Goal: Task Accomplishment & Management: Complete application form

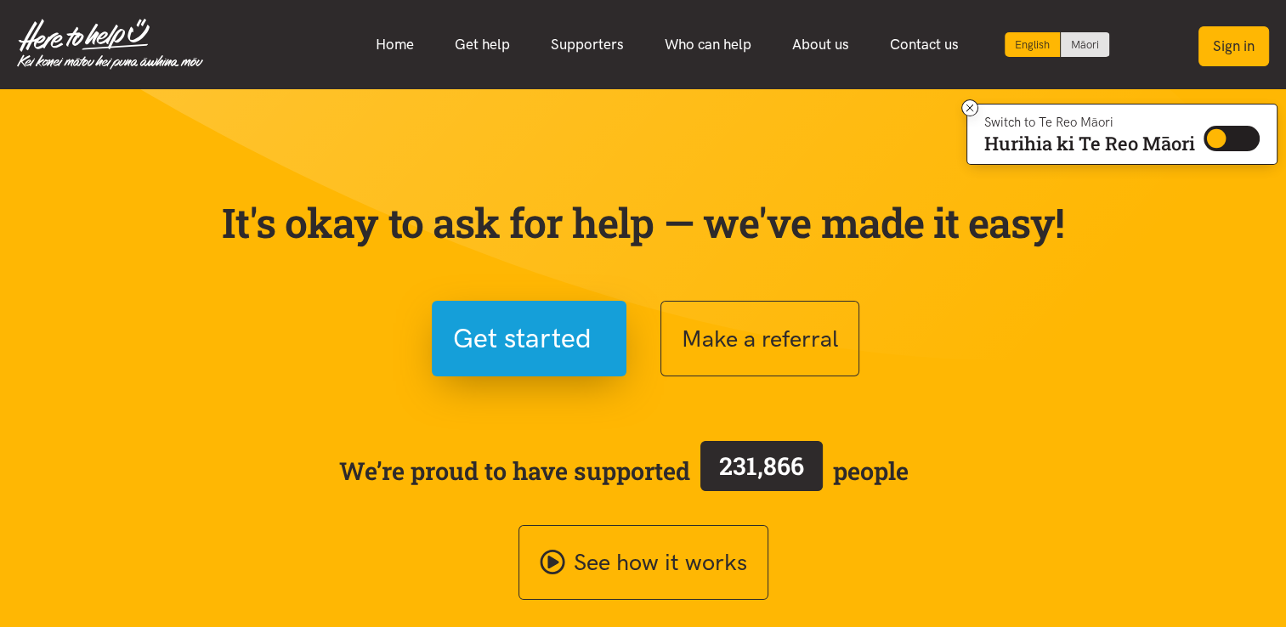
click at [1227, 48] on button "Sign in" at bounding box center [1233, 46] width 71 height 40
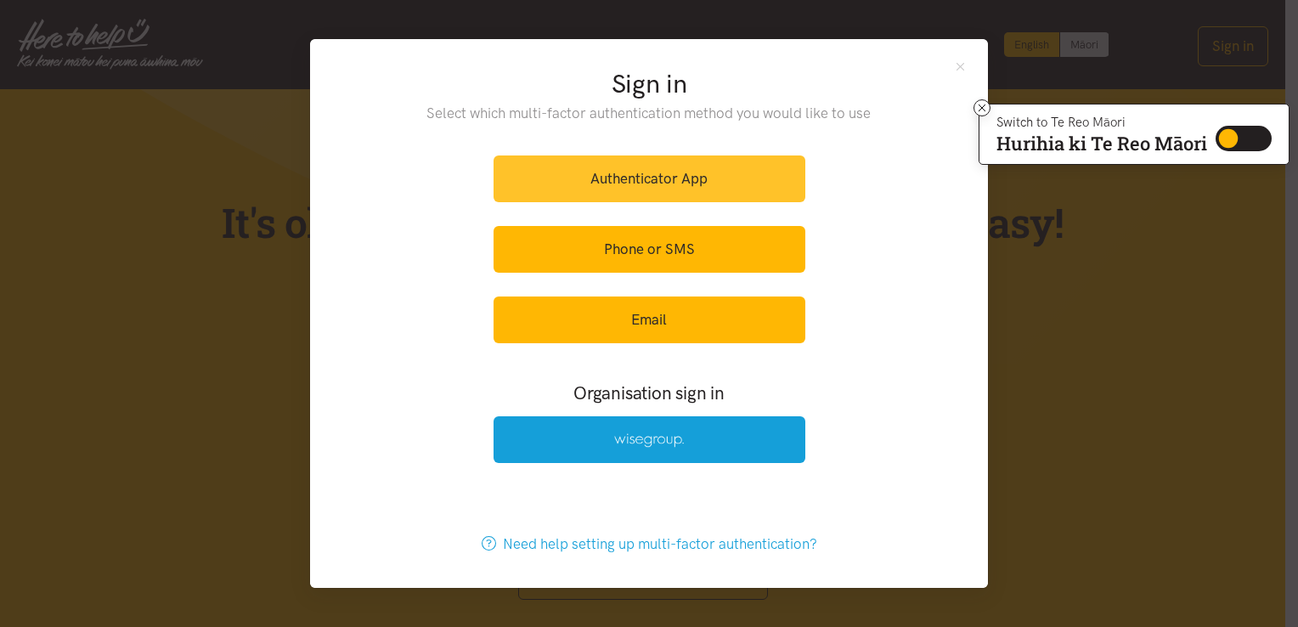
click at [673, 175] on link "Authenticator App" at bounding box center [650, 178] width 312 height 47
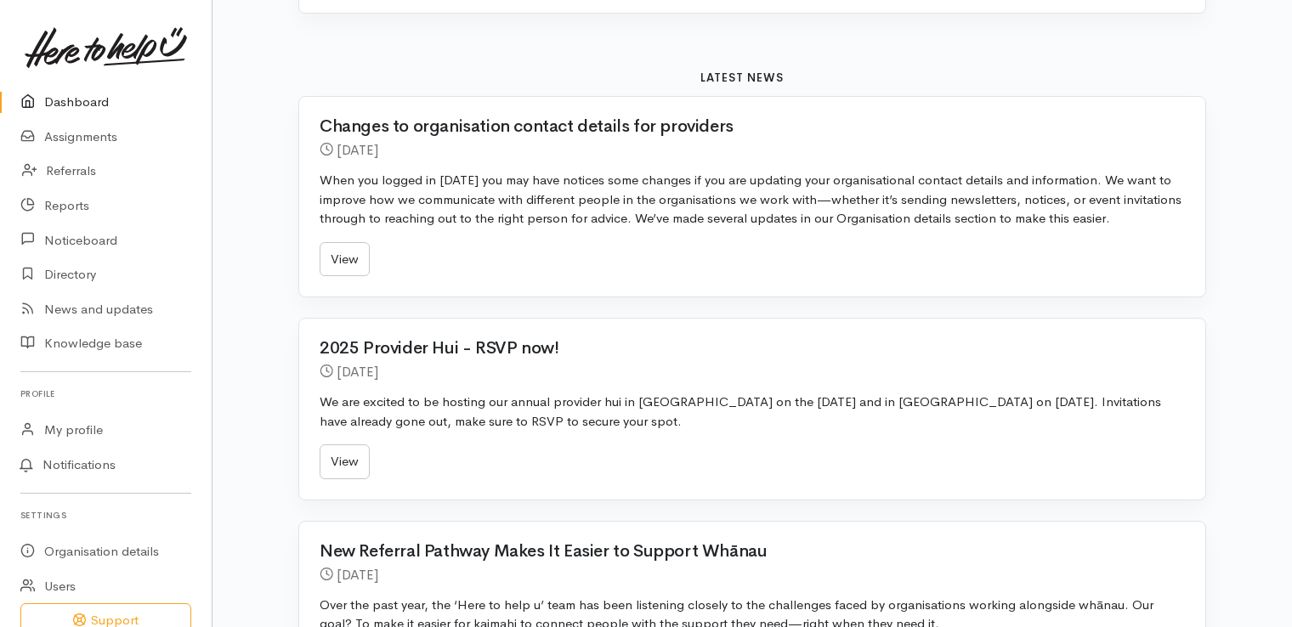
scroll to position [683, 0]
click at [75, 166] on link "Referrals" at bounding box center [106, 171] width 212 height 35
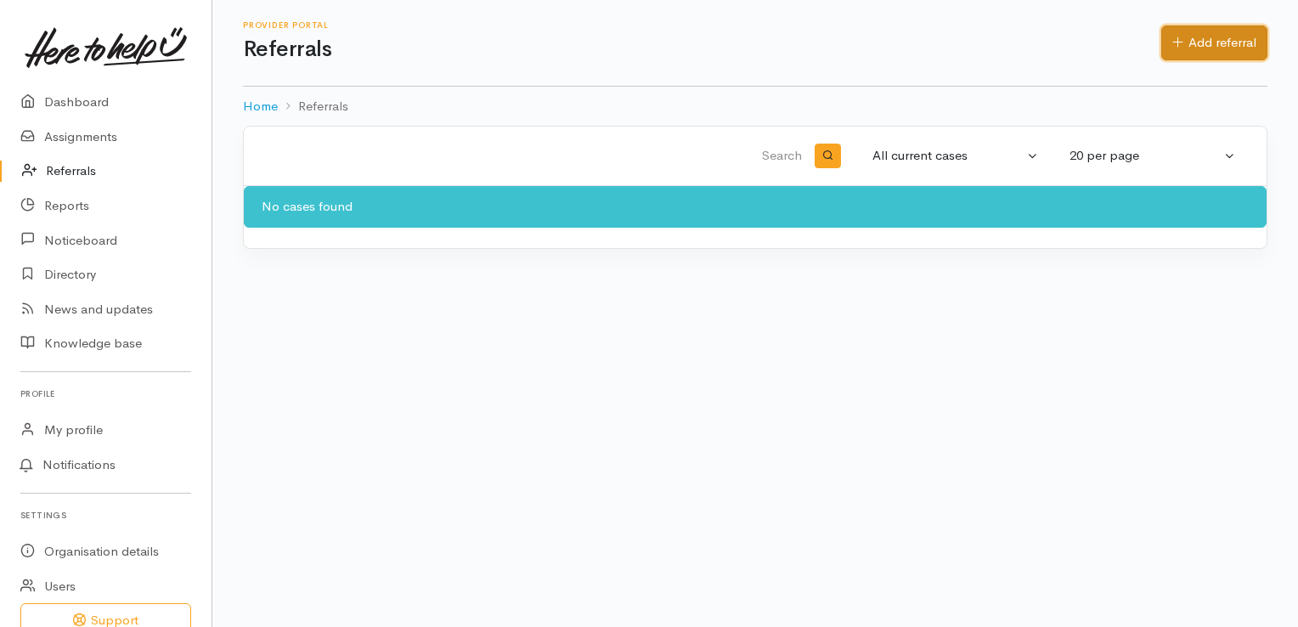
click at [1199, 34] on link "Add referral" at bounding box center [1215, 42] width 106 height 35
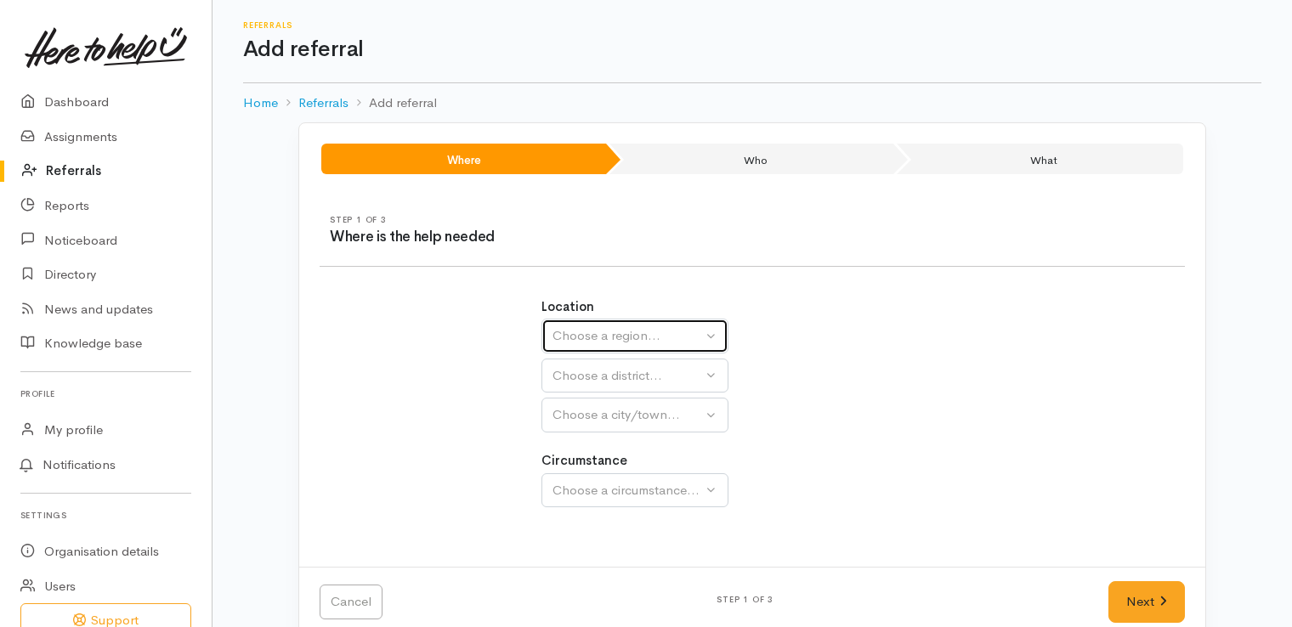
click at [713, 329] on button "Choose a region..." at bounding box center [634, 336] width 187 height 35
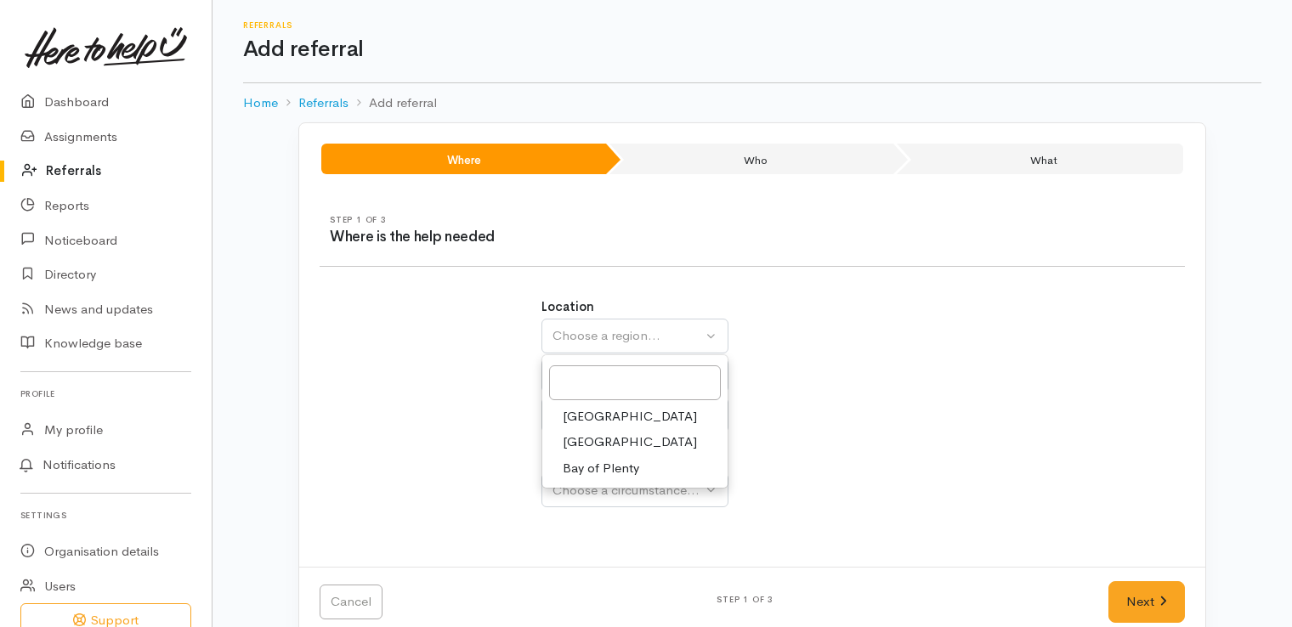
click at [663, 470] on link "Bay of Plenty" at bounding box center [634, 468] width 185 height 26
select select "4"
select select
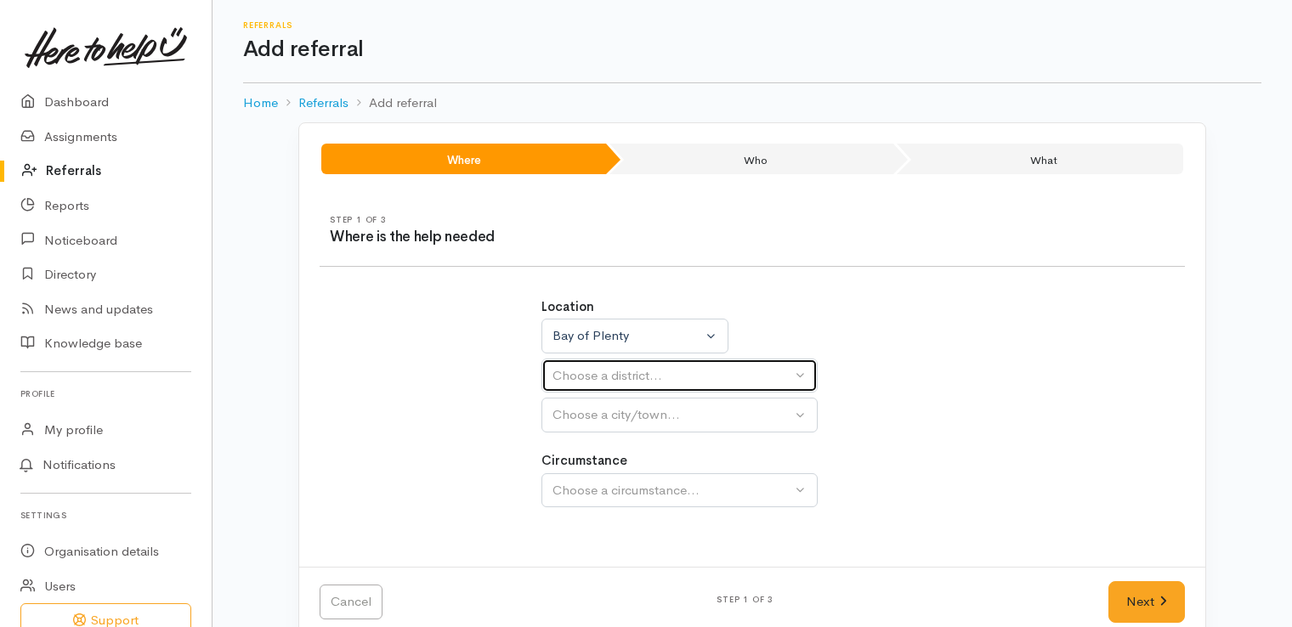
click at [799, 374] on button "Choose a district..." at bounding box center [679, 376] width 276 height 35
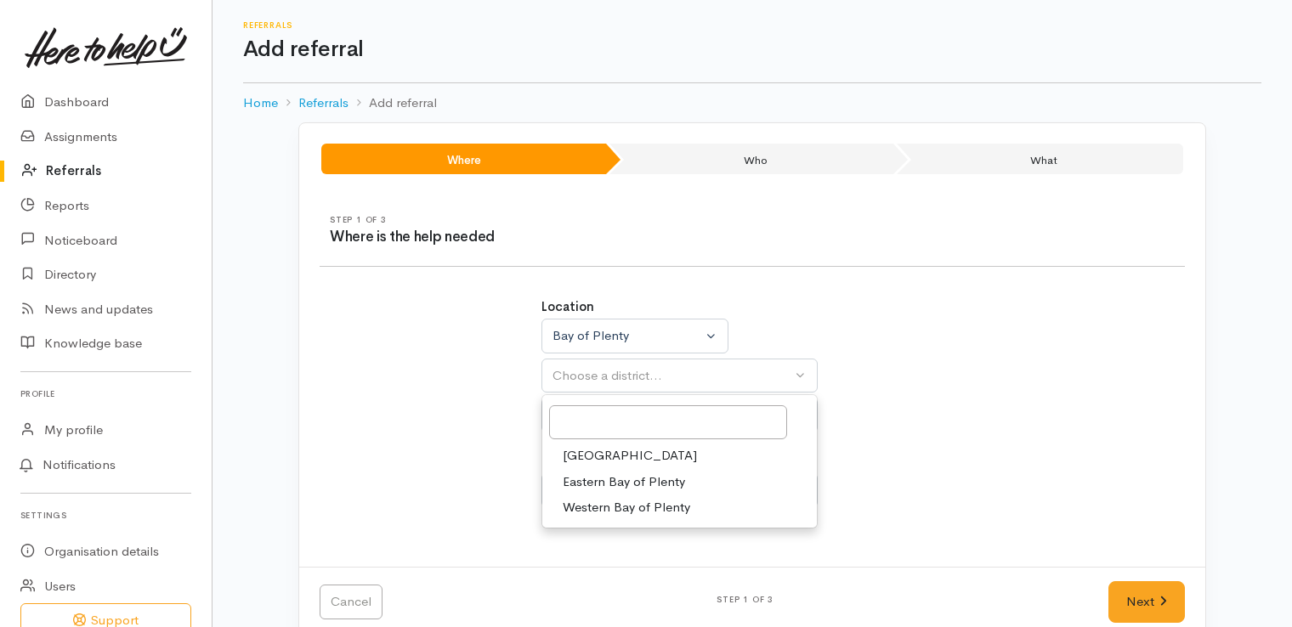
click at [607, 455] on span "Tauranga" at bounding box center [629, 456] width 134 height 20
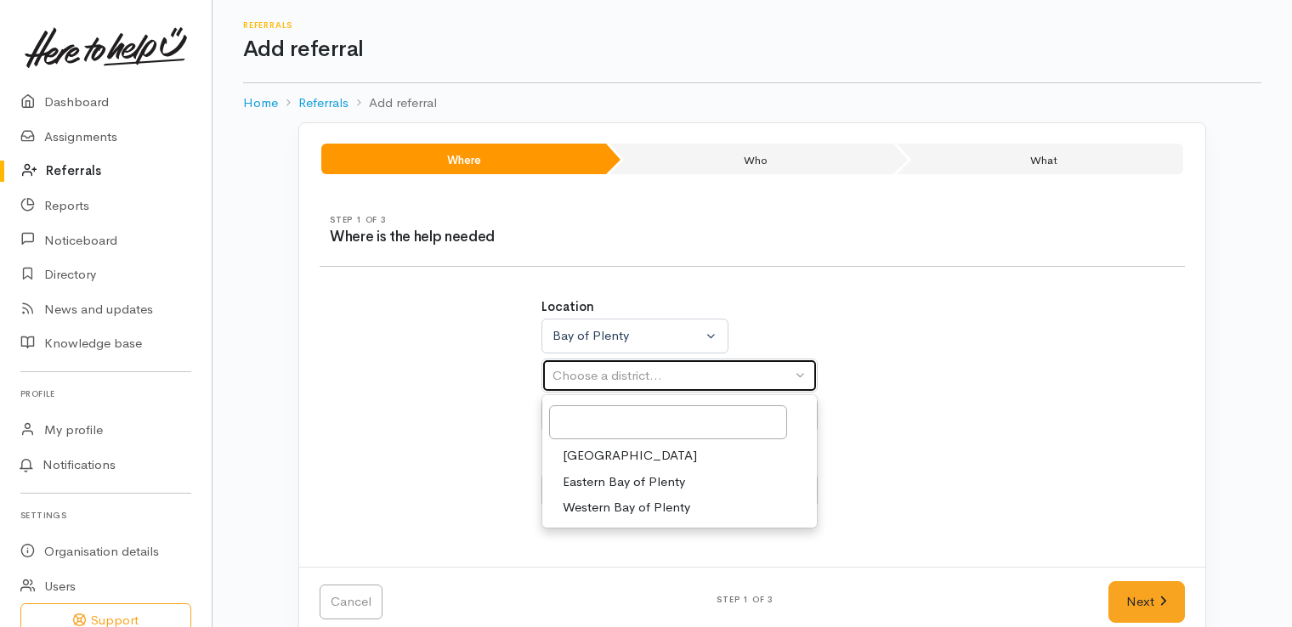
select select "6"
select select
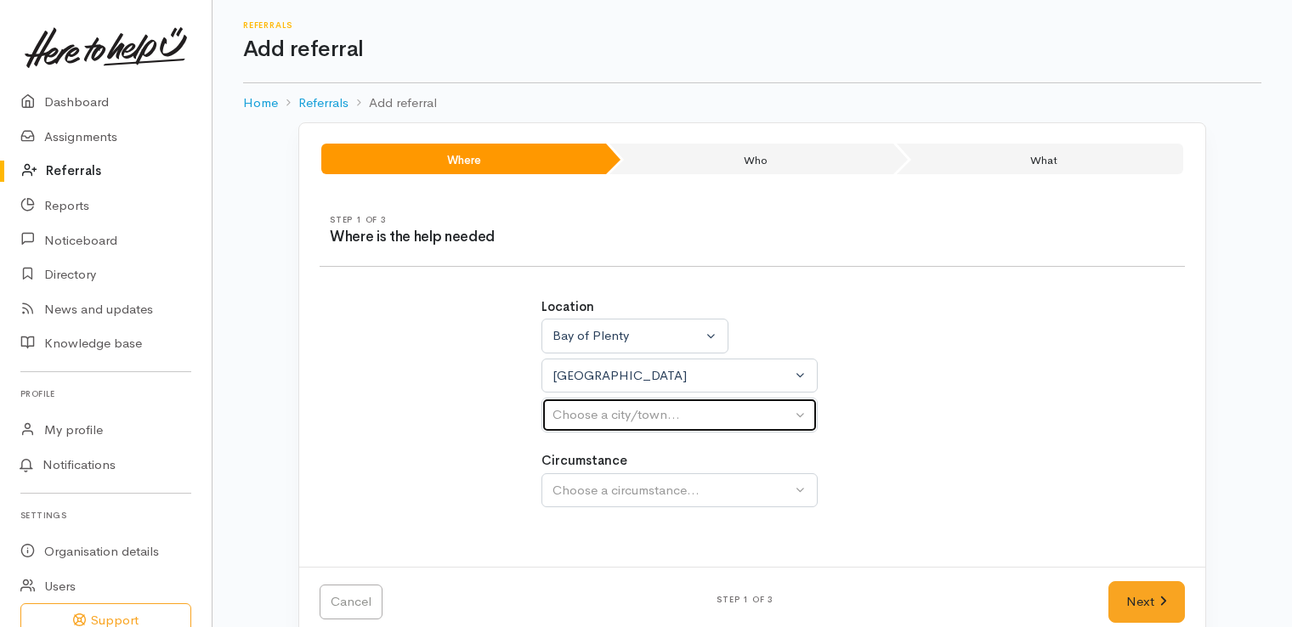
click at [800, 411] on button "Choose a city/town..." at bounding box center [679, 415] width 276 height 35
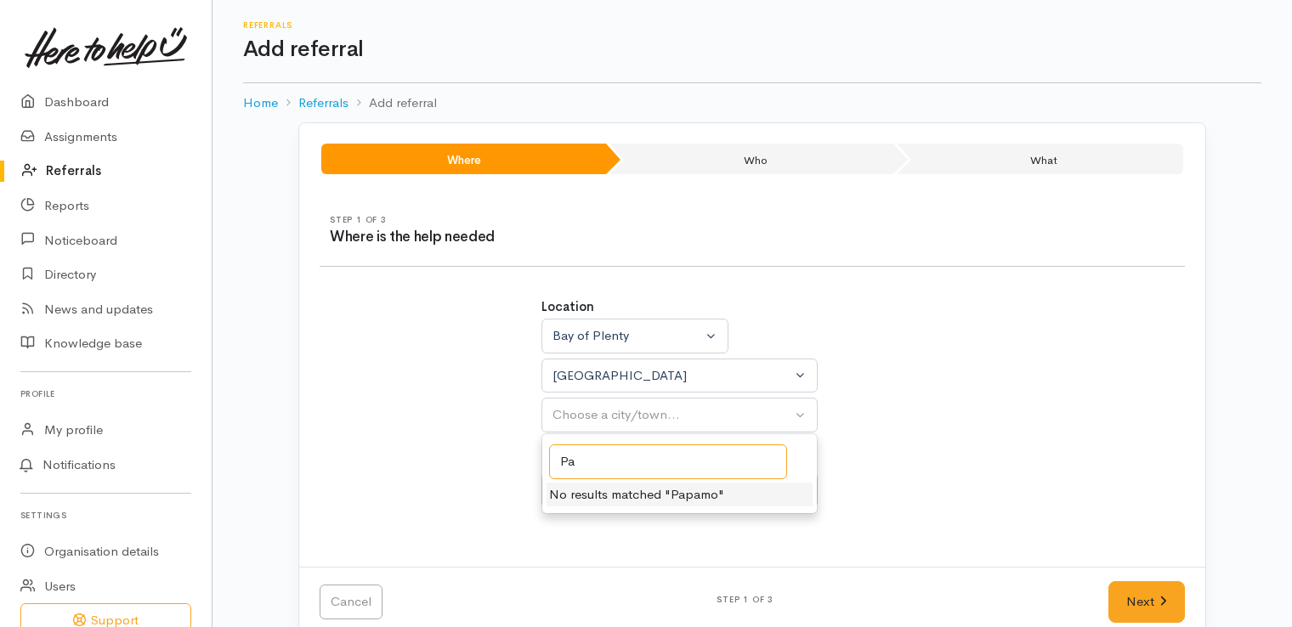
type input "P"
click at [901, 463] on div "Circumstance Choose a circumstance..." at bounding box center [752, 479] width 422 height 56
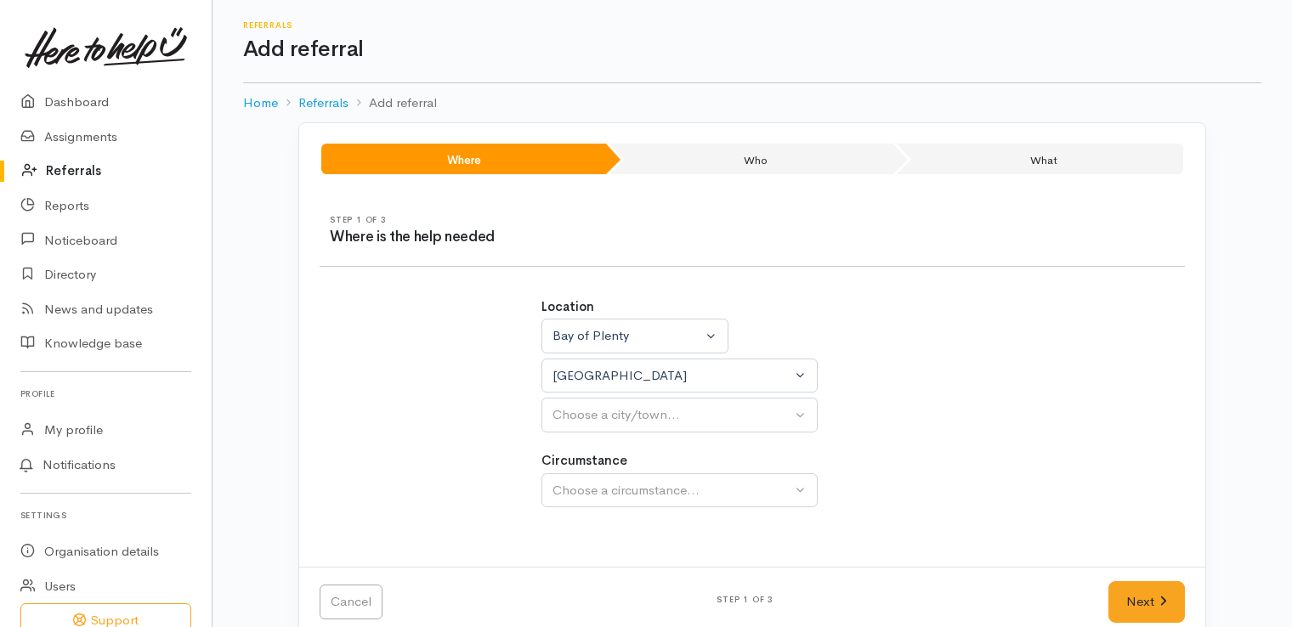
scroll to position [27, 0]
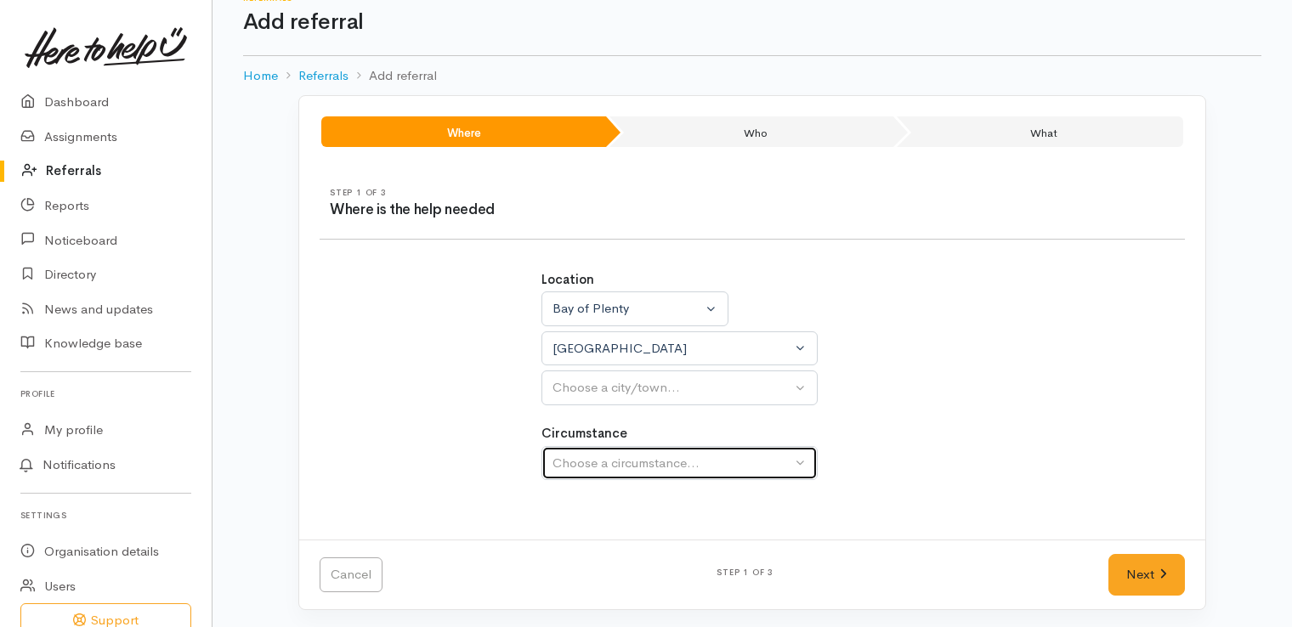
click at [799, 457] on button "Choose a circumstance..." at bounding box center [679, 463] width 276 height 35
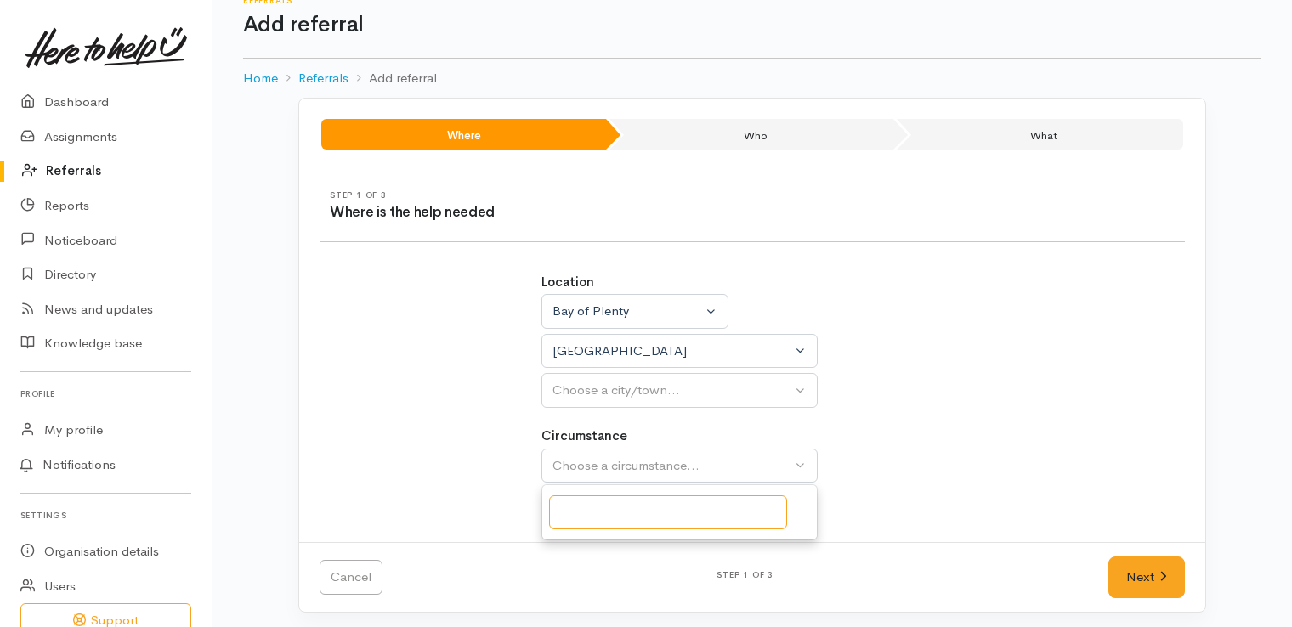
scroll to position [19, 0]
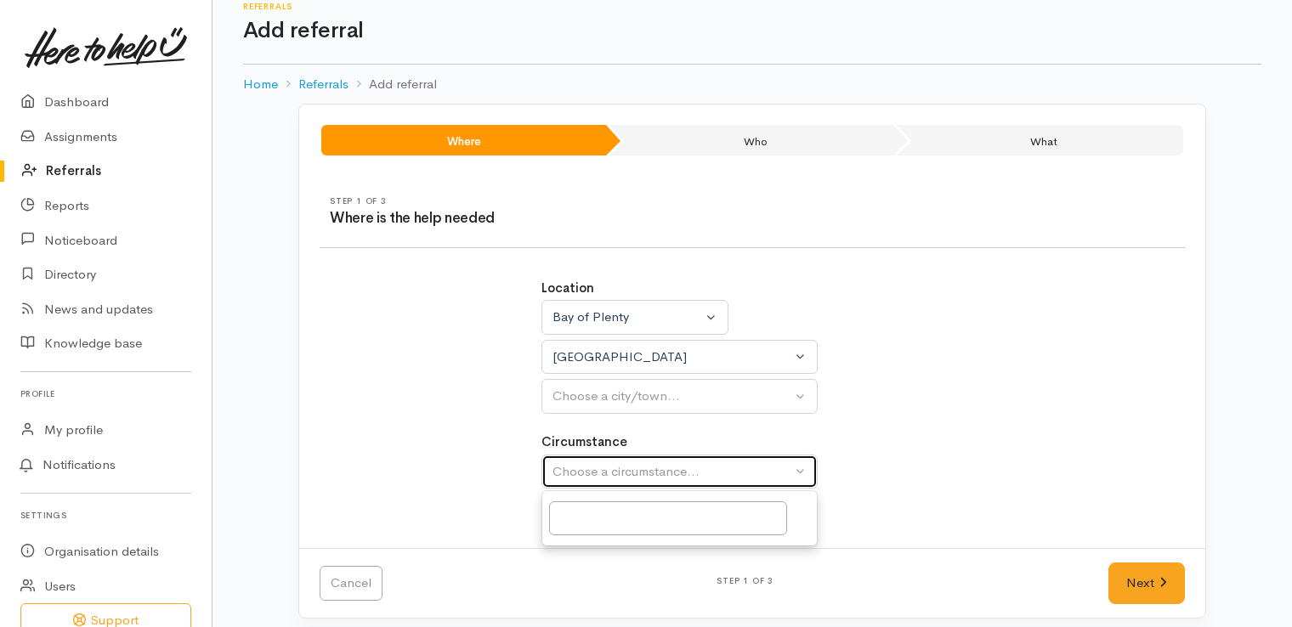
click at [792, 468] on button "Choose a circumstance..." at bounding box center [679, 472] width 276 height 35
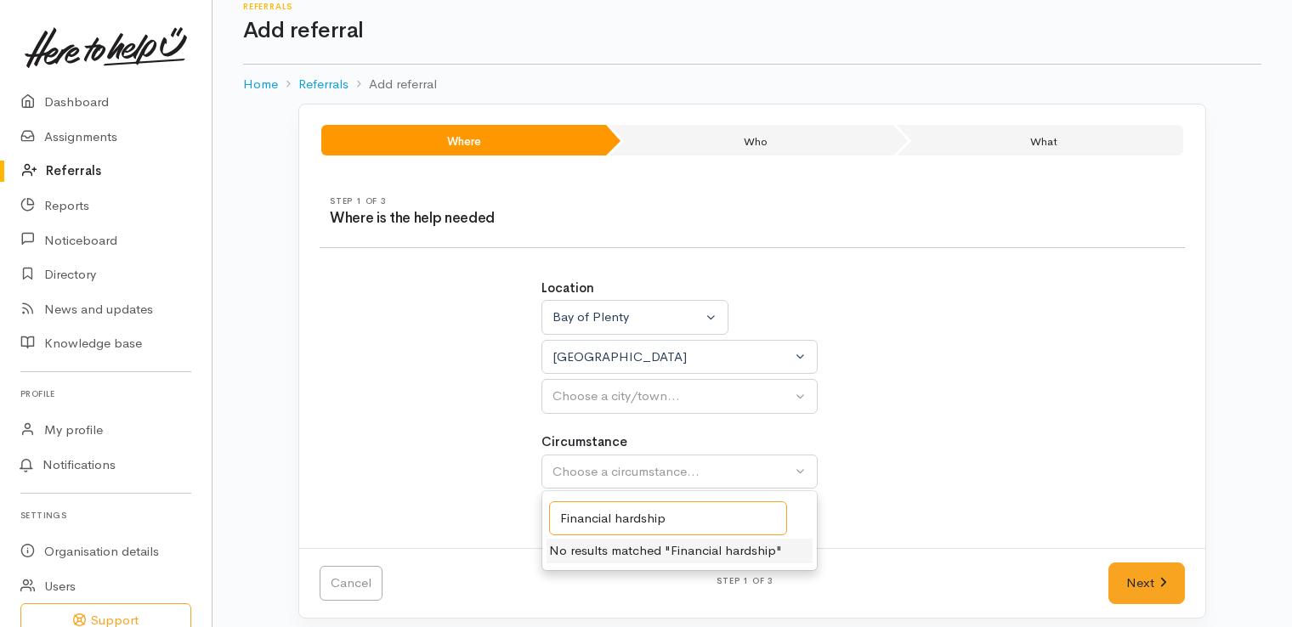
type input "Financial hardship"
click at [877, 508] on div "Location Auckland Waikato Bay of Plenty Bay of Plenty Auckland Waikato Bay of P…" at bounding box center [752, 392] width 443 height 269
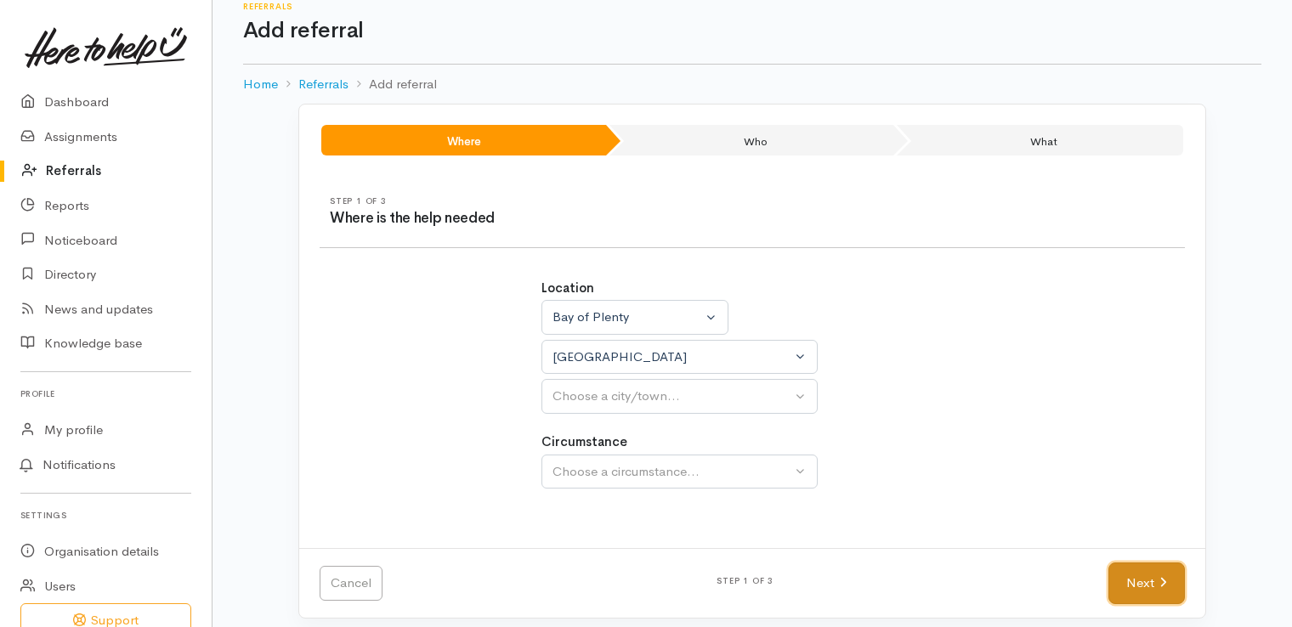
click at [1139, 581] on link "Next" at bounding box center [1146, 583] width 76 height 42
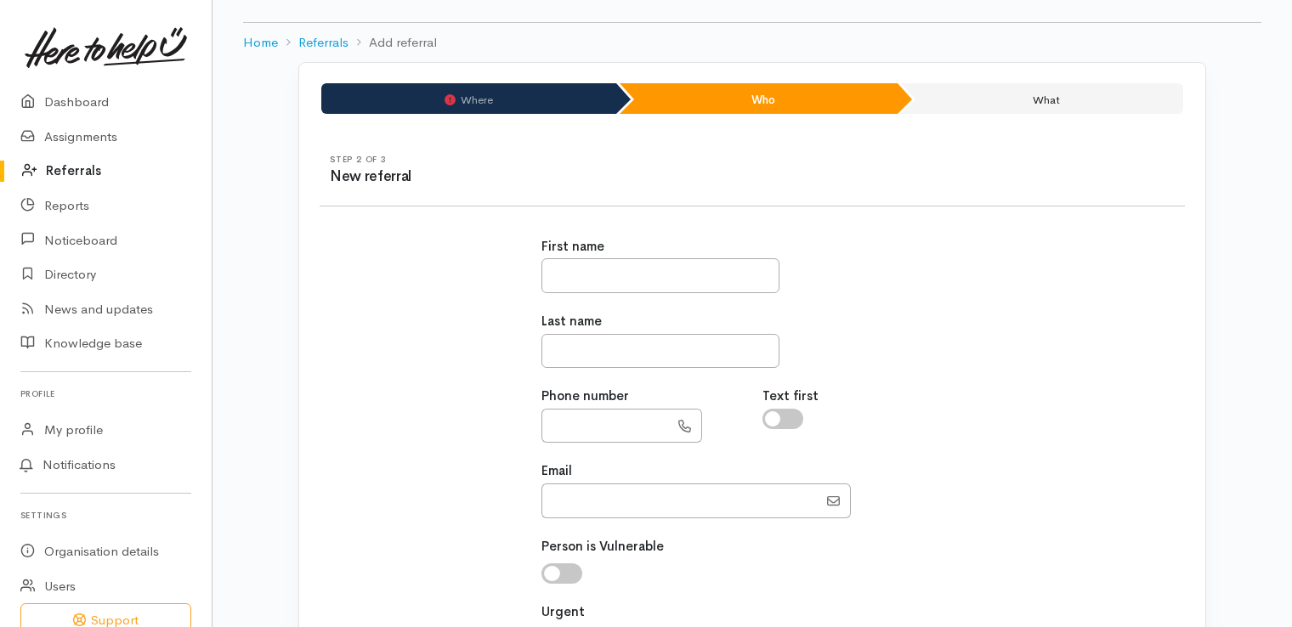
scroll to position [0, 0]
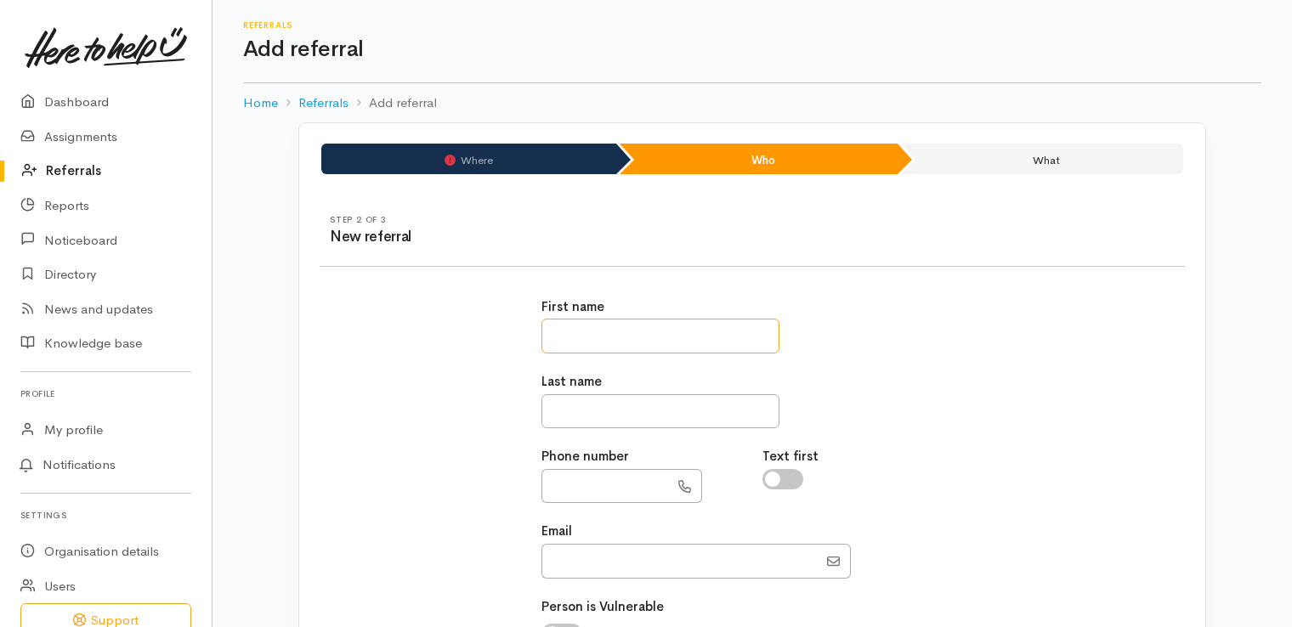
click at [705, 333] on input "text" at bounding box center [660, 336] width 238 height 35
type input "*****"
type input "******"
type input "**********"
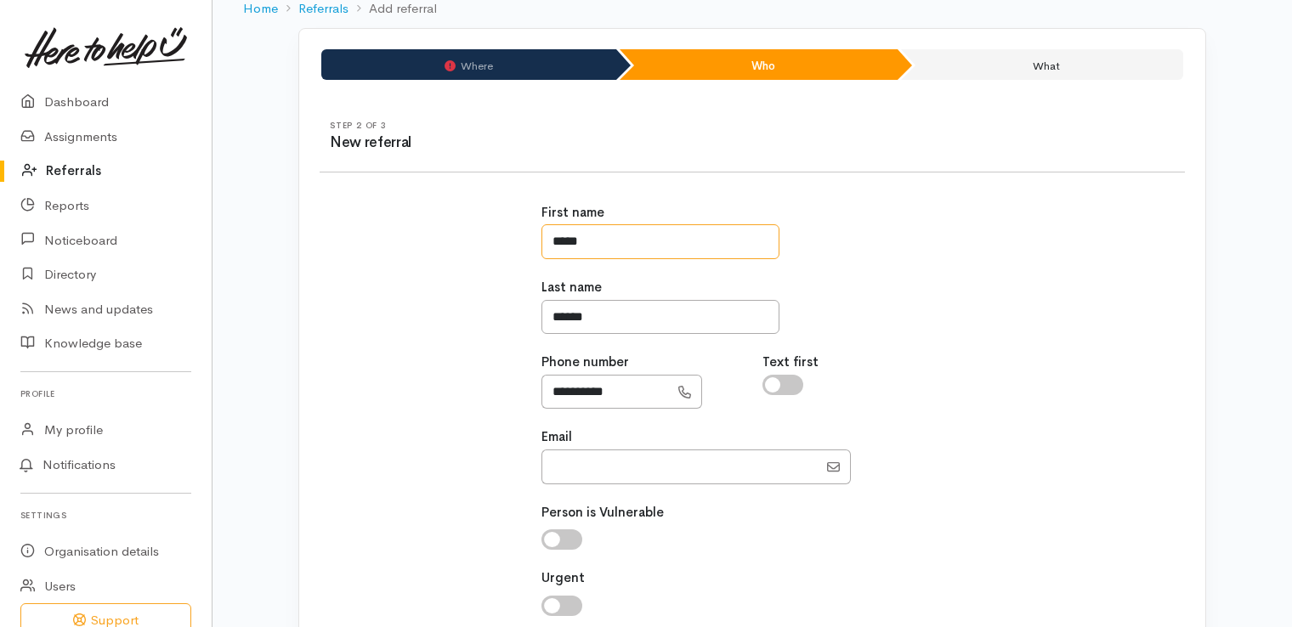
scroll to position [159, 0]
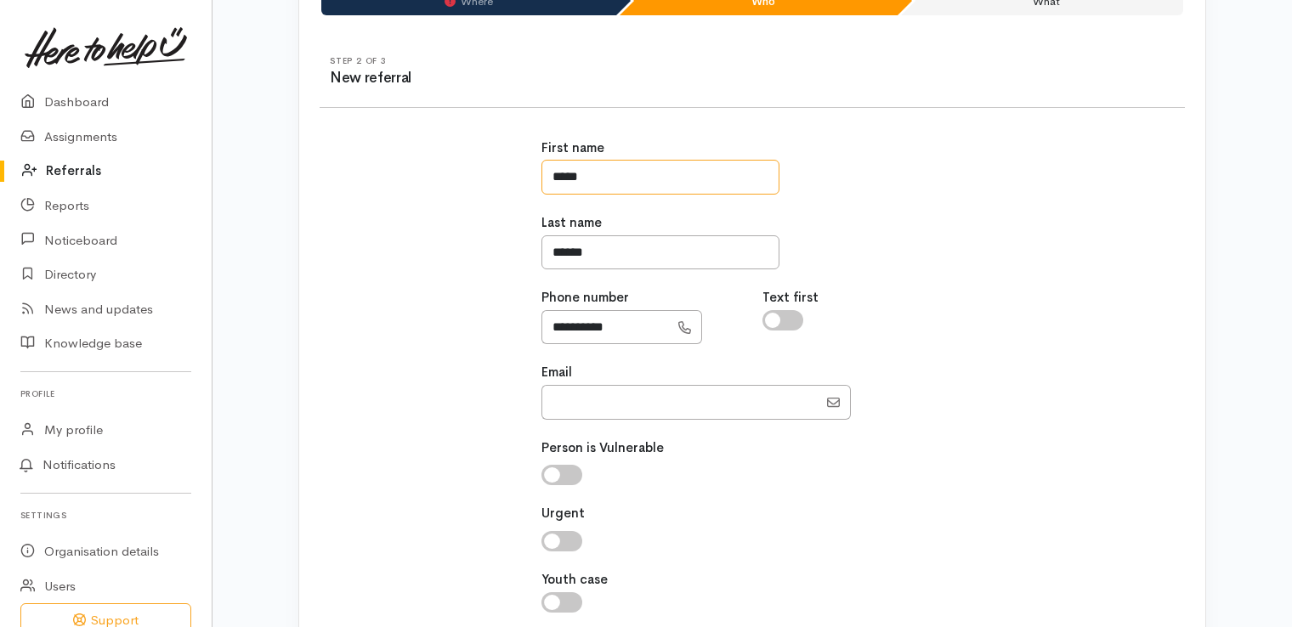
type input "*****"
click at [570, 541] on input "checkbox" at bounding box center [561, 541] width 41 height 20
checkbox input "true"
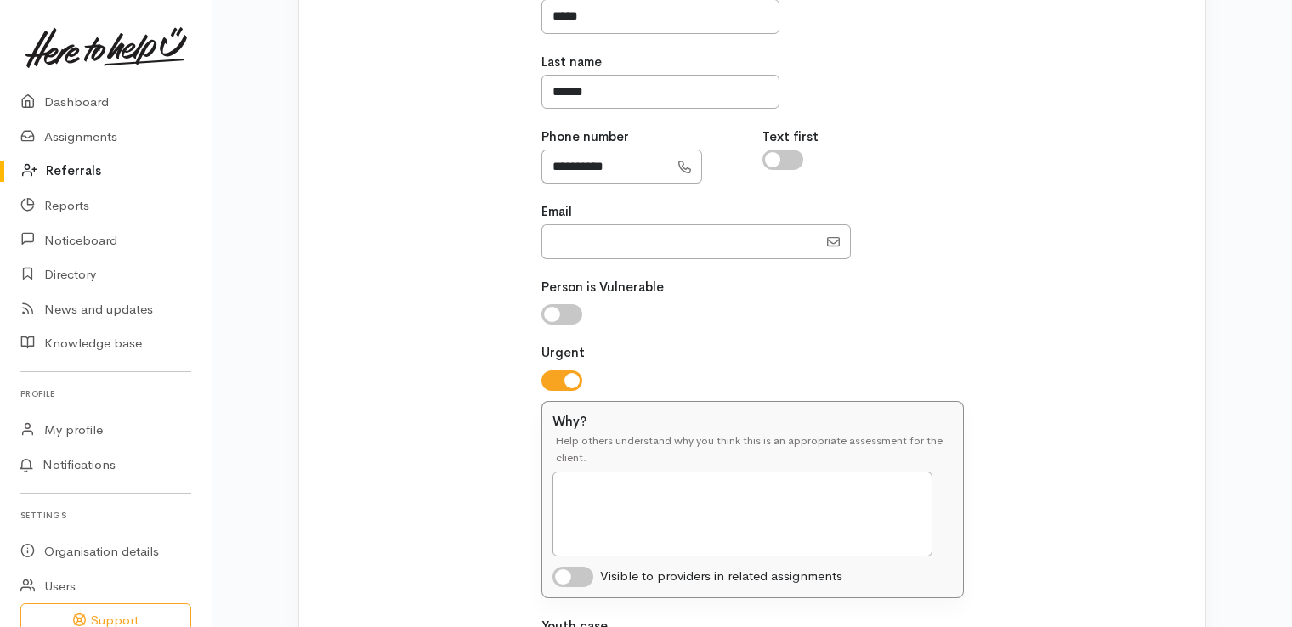
scroll to position [319, 0]
click at [703, 517] on textarea "Why?" at bounding box center [742, 514] width 380 height 85
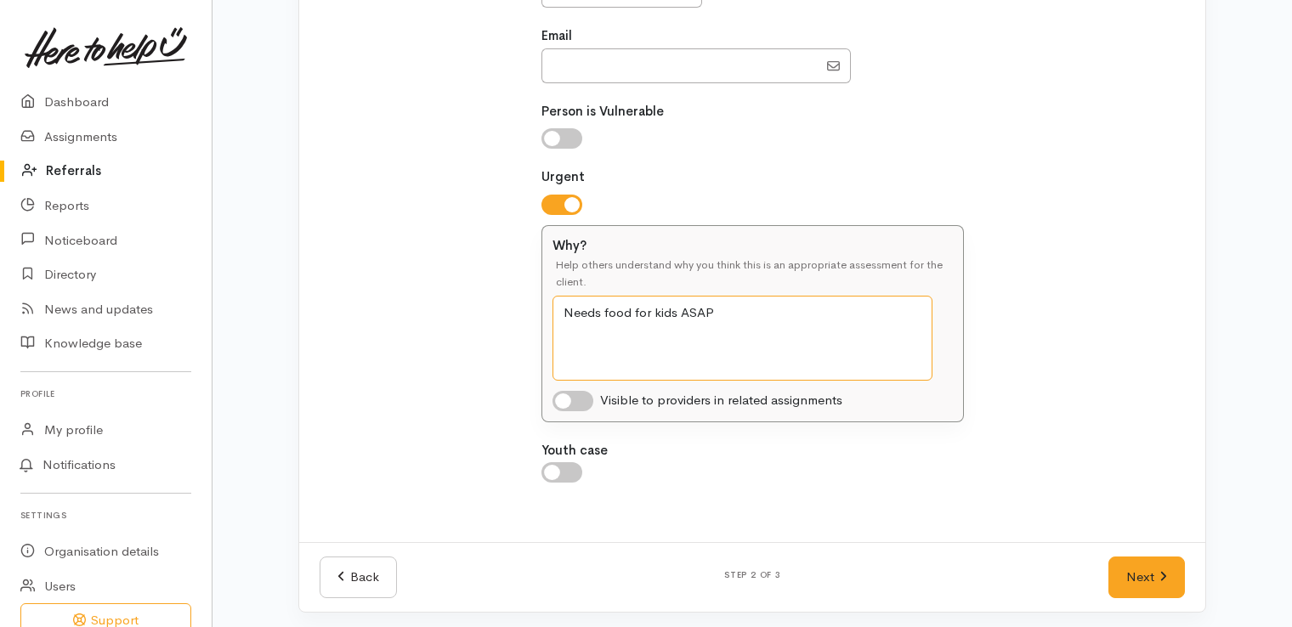
scroll to position [498, 0]
type textarea "Needs food for kids ASAP"
click at [1130, 573] on link "Next" at bounding box center [1146, 575] width 76 height 42
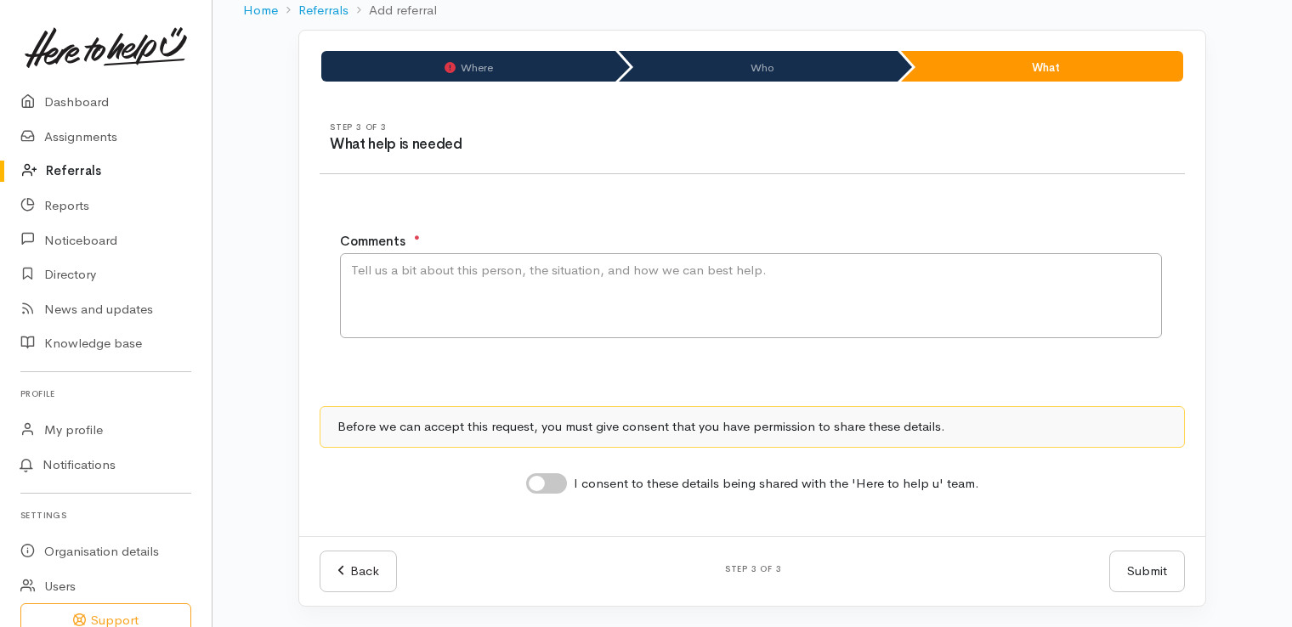
scroll to position [91, 0]
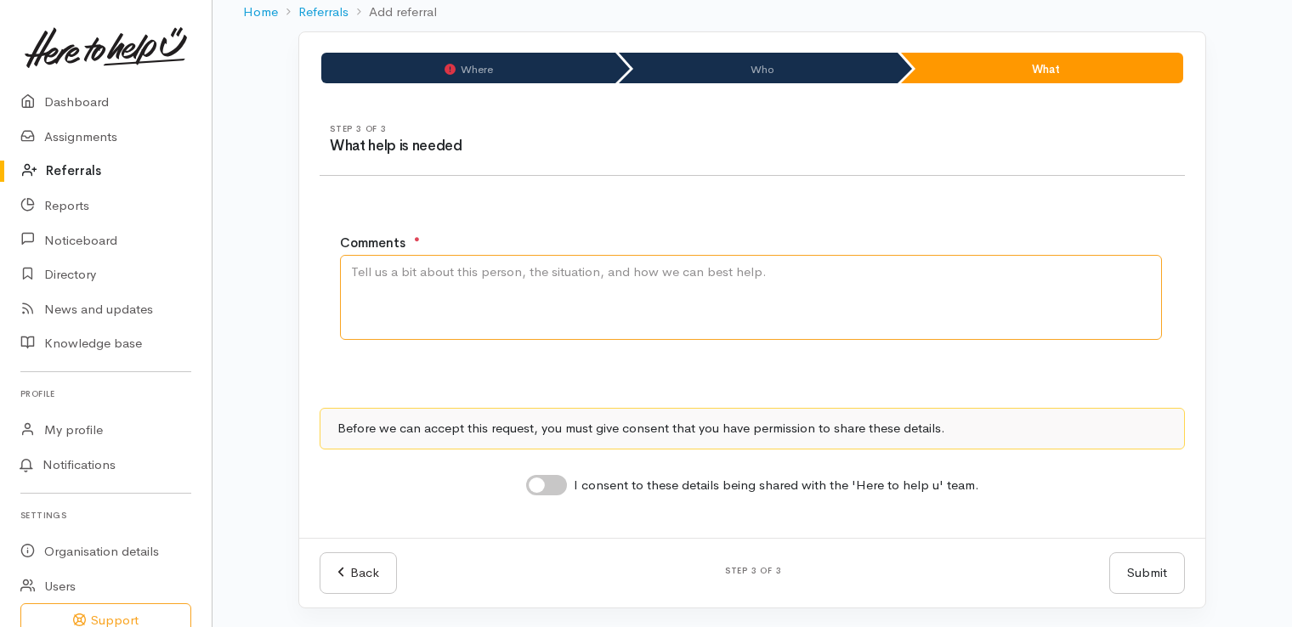
click at [858, 282] on textarea "Comments" at bounding box center [751, 297] width 822 height 85
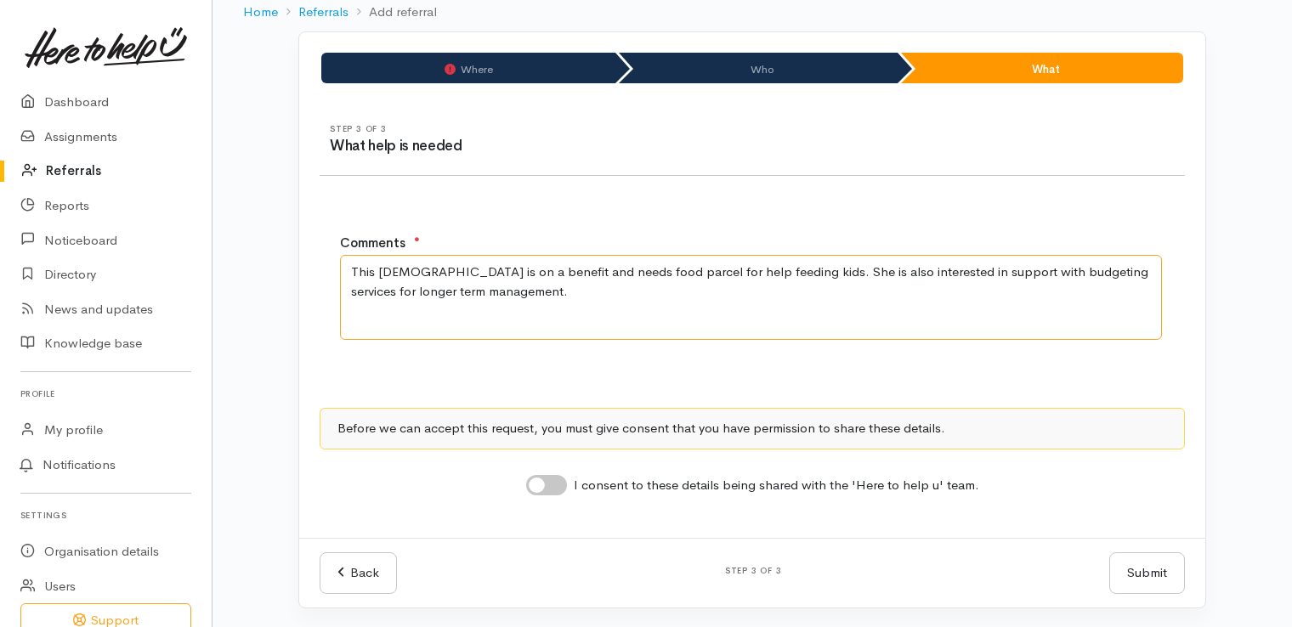
click at [414, 271] on textarea "This lady is on a benefit and needs food parcel for help feeding kids. She is a…" at bounding box center [751, 297] width 822 height 85
type textarea "This lady is experiencing financial hardship - on a benefit and needs food parc…"
click at [552, 486] on input "I consent to these details being shared with the 'Here to help u' team." at bounding box center [546, 485] width 41 height 20
checkbox input "true"
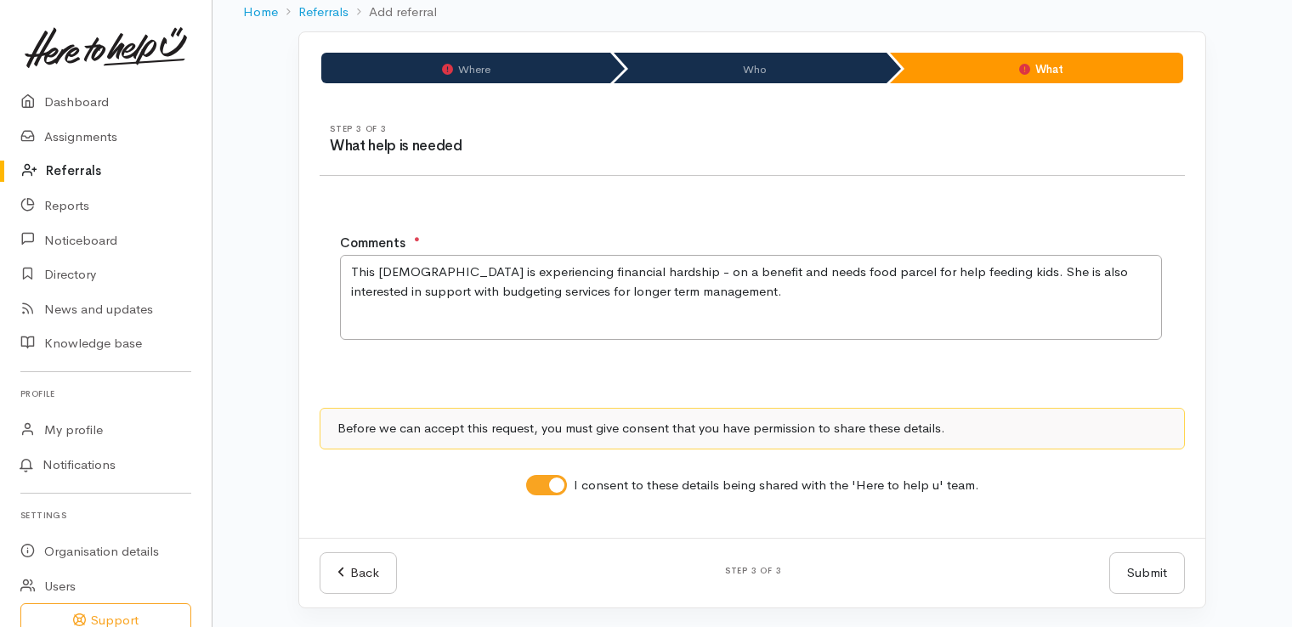
click at [1132, 568] on button "Submit" at bounding box center [1147, 573] width 76 height 42
click at [1158, 566] on button "Submit" at bounding box center [1147, 573] width 76 height 42
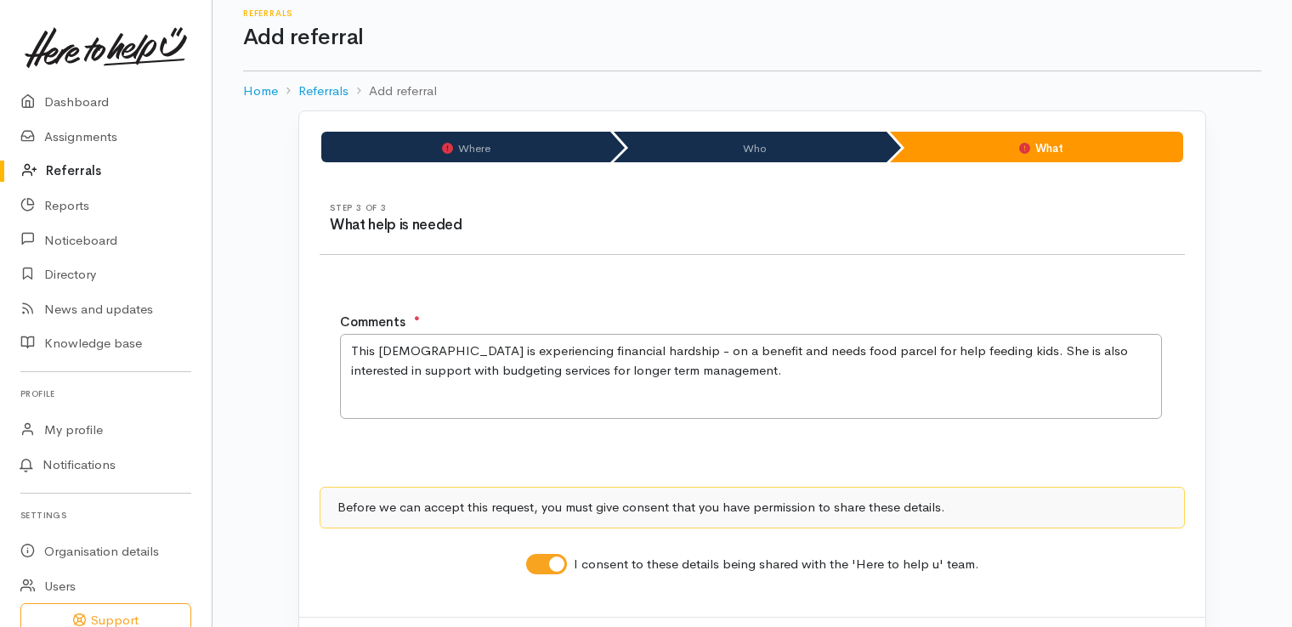
scroll to position [10, 0]
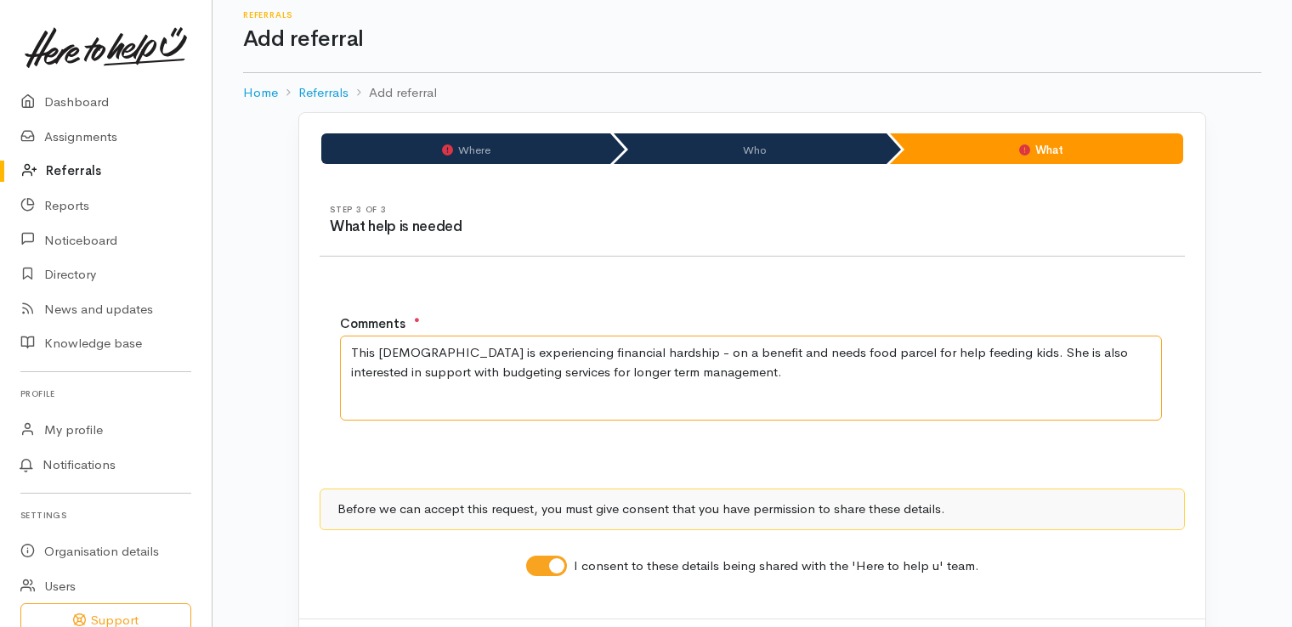
click at [823, 387] on textarea "This lady is experiencing financial hardship - on a benefit and needs food parc…" at bounding box center [751, 378] width 822 height 85
click at [833, 211] on div "Step 3 of 3 What help is needed" at bounding box center [751, 220] width 885 height 31
click at [680, 374] on textarea "This lady is experiencing financial hardship - on a benefit and needs food parc…" at bounding box center [751, 378] width 822 height 85
click at [462, 155] on li "Where" at bounding box center [465, 148] width 289 height 31
click at [447, 147] on icon at bounding box center [447, 149] width 11 height 11
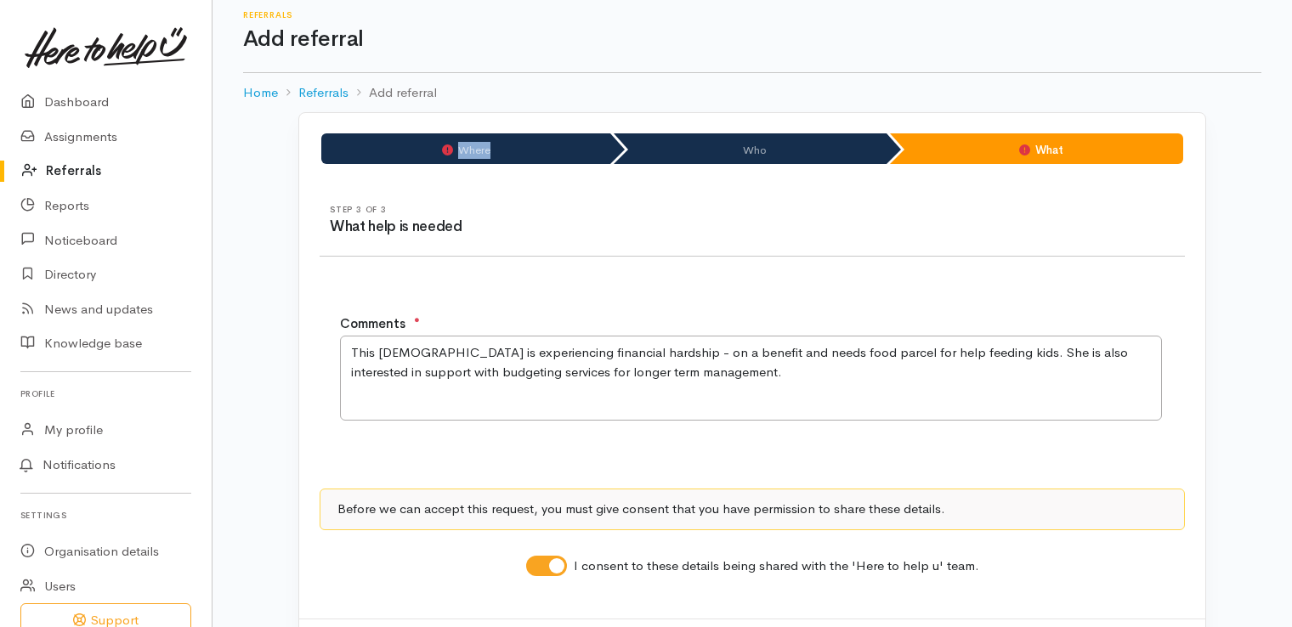
click at [447, 147] on icon at bounding box center [447, 149] width 11 height 11
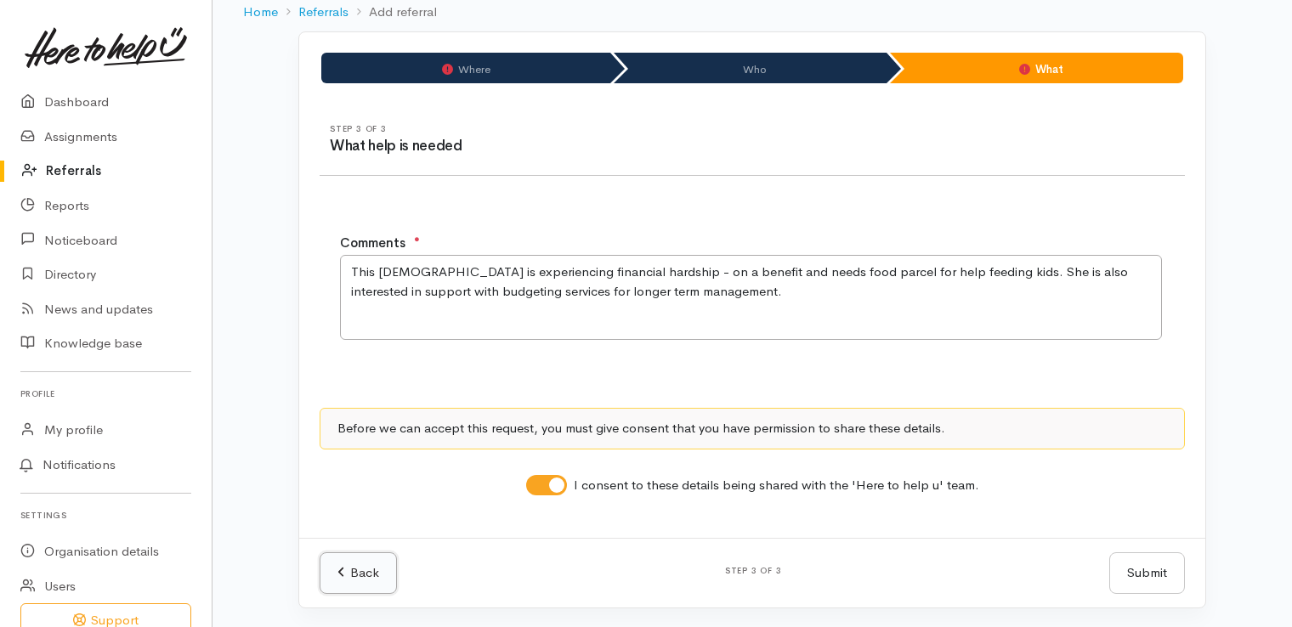
click at [355, 569] on link "Back" at bounding box center [357, 573] width 77 height 42
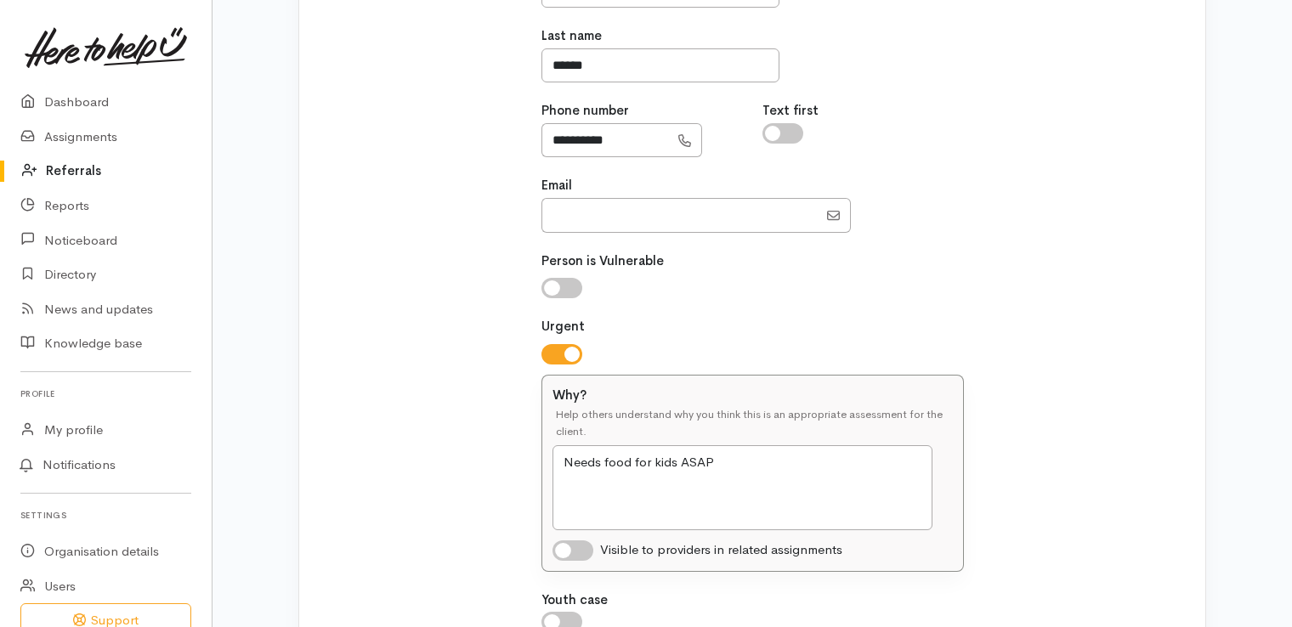
scroll to position [498, 0]
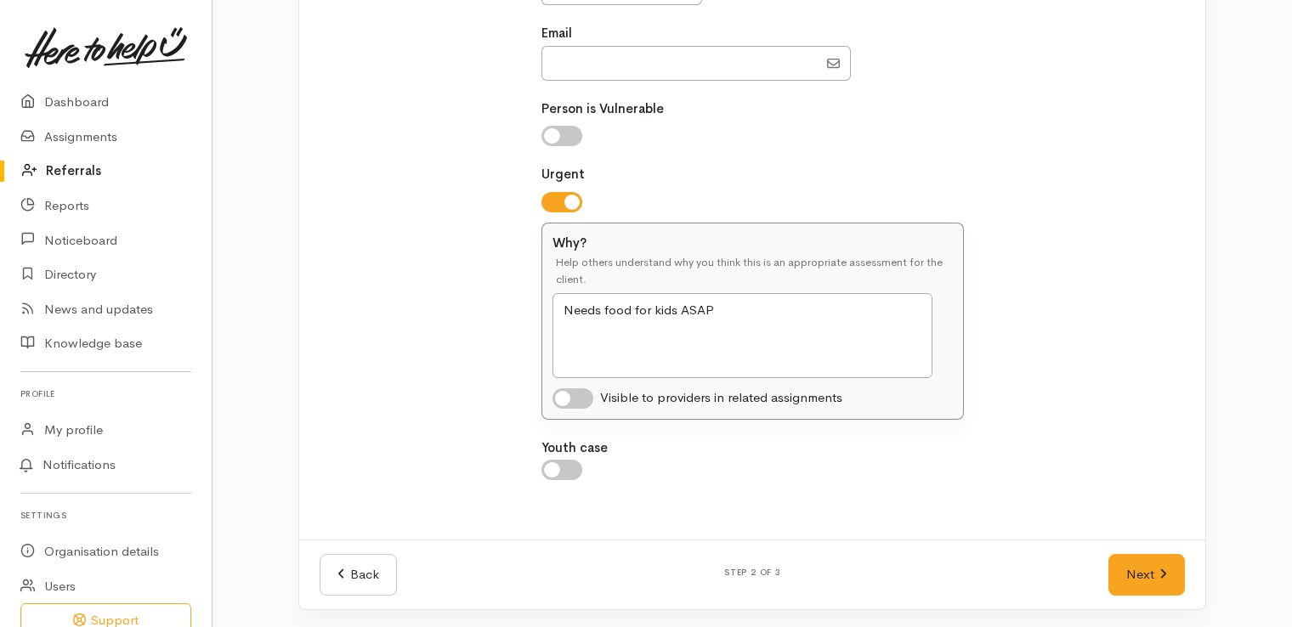
click at [587, 394] on input "checkbox" at bounding box center [572, 398] width 41 height 20
click at [561, 399] on input "checkbox" at bounding box center [572, 398] width 41 height 20
checkbox input "false"
click at [357, 565] on link "Back" at bounding box center [357, 575] width 77 height 42
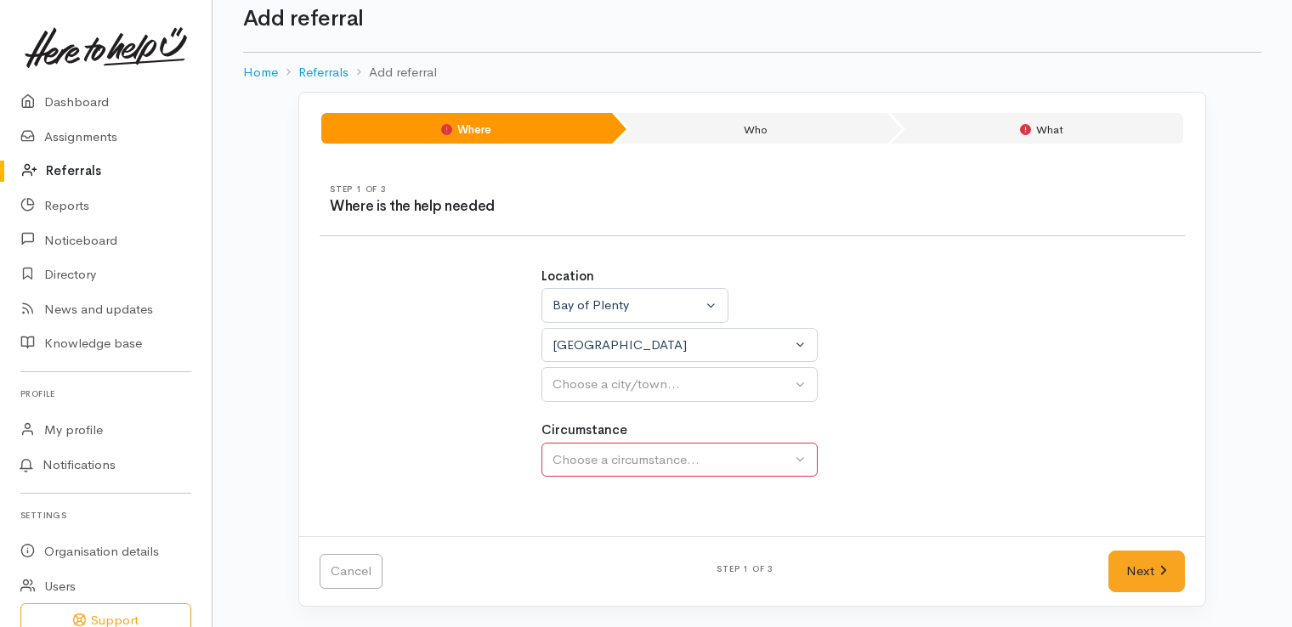
scroll to position [27, 0]
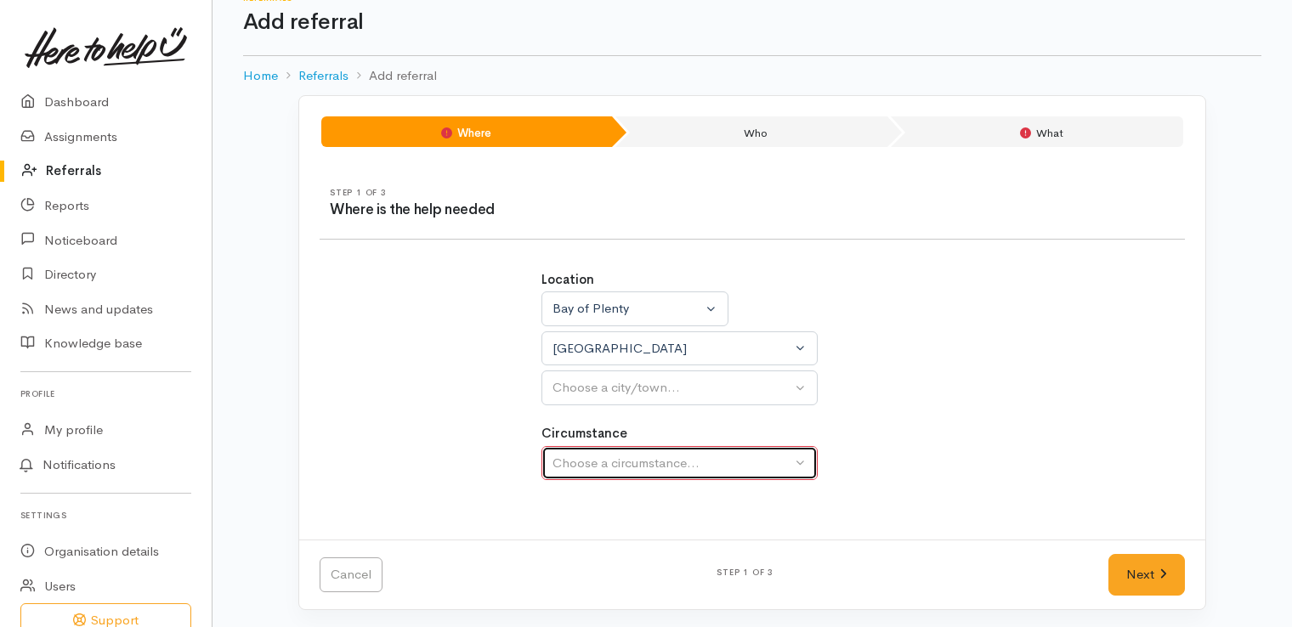
click at [803, 457] on button "Choose a circumstance..." at bounding box center [679, 463] width 276 height 35
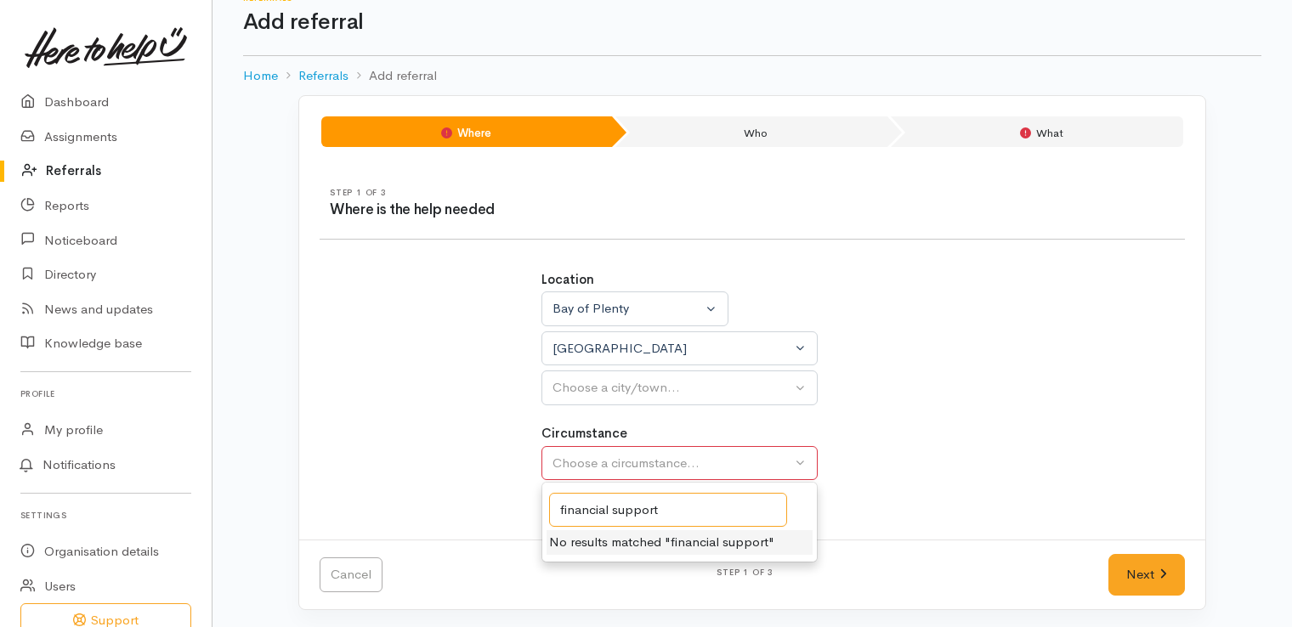
click at [765, 512] on input "financial support" at bounding box center [668, 510] width 238 height 35
type input "f"
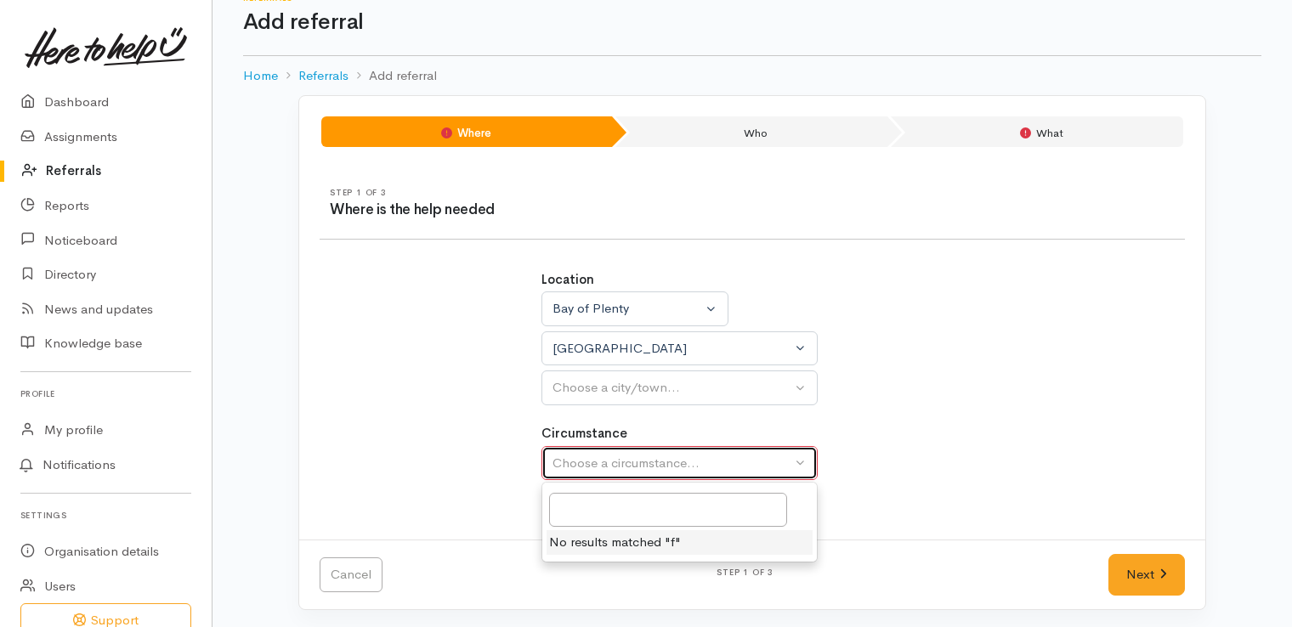
click at [723, 456] on div "Choose a circumstance..." at bounding box center [671, 464] width 239 height 20
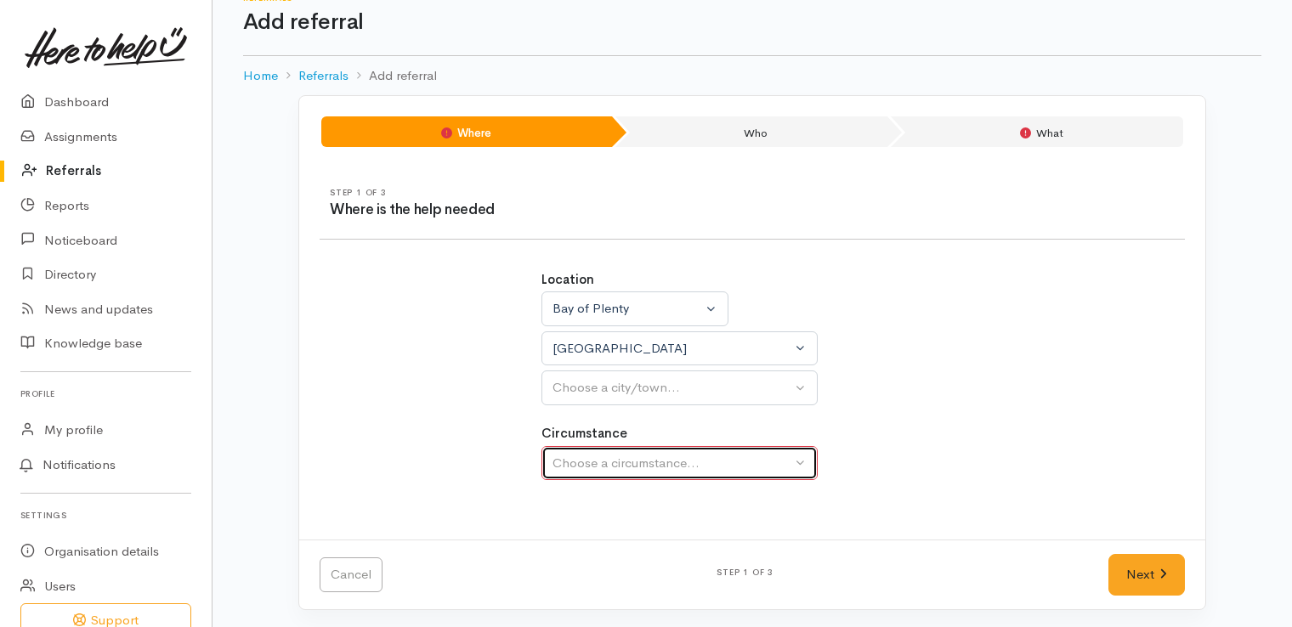
click at [808, 461] on button "Choose a circumstance..." at bounding box center [679, 463] width 276 height 35
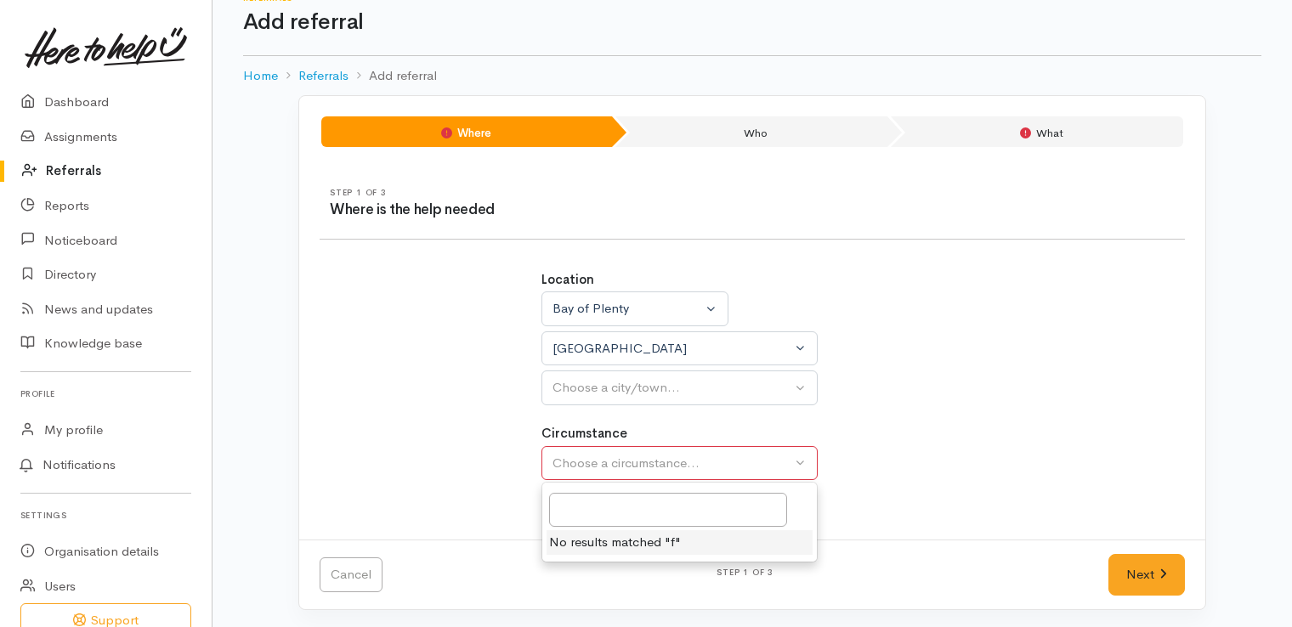
click at [873, 469] on div "Circumstance Choose a circumstance... No results matched "f"" at bounding box center [752, 452] width 422 height 56
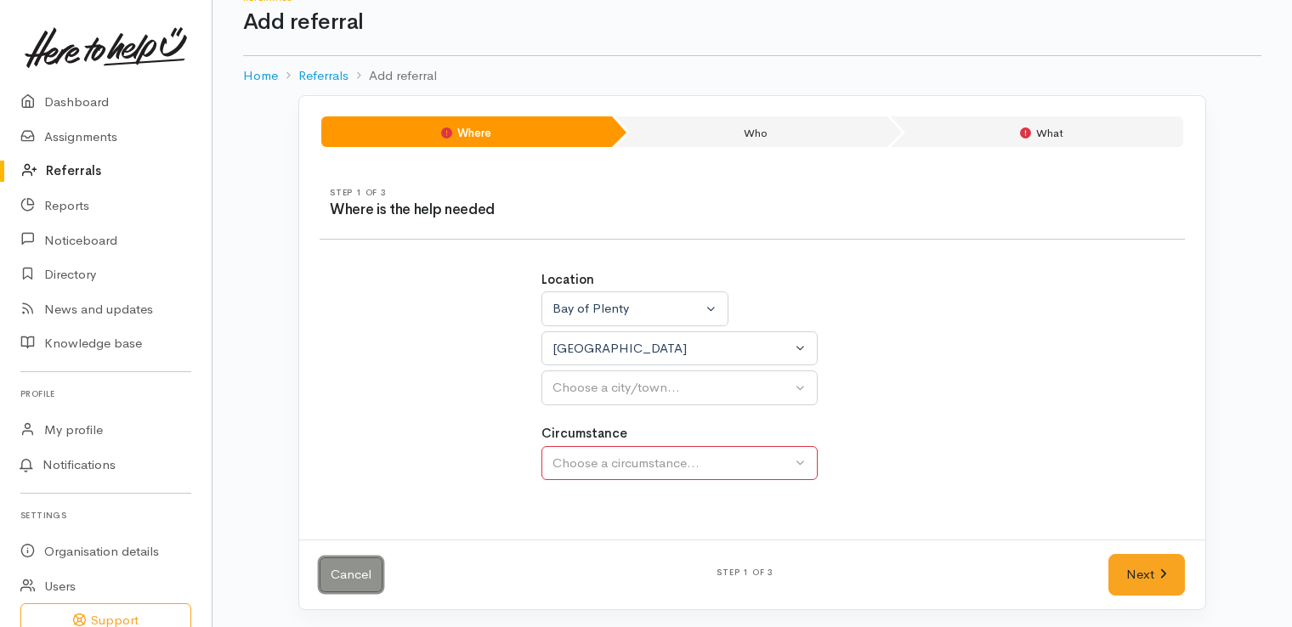
click at [353, 571] on link "Cancel" at bounding box center [350, 574] width 63 height 35
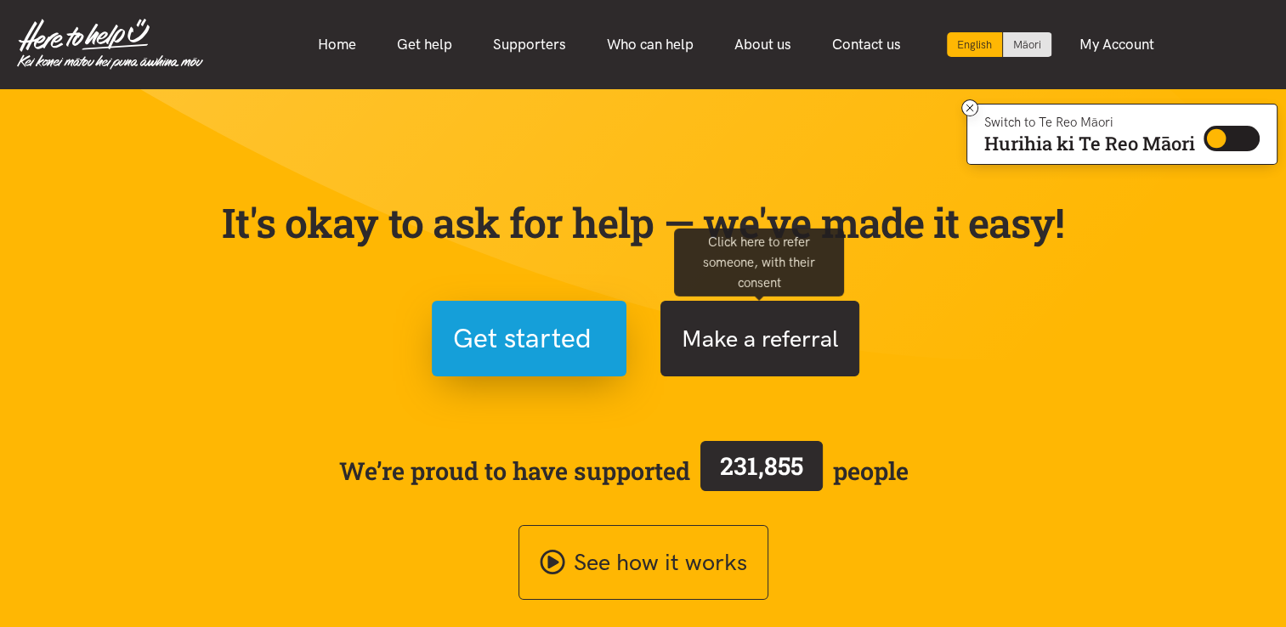
click at [747, 350] on button "Make a referral" at bounding box center [759, 339] width 199 height 76
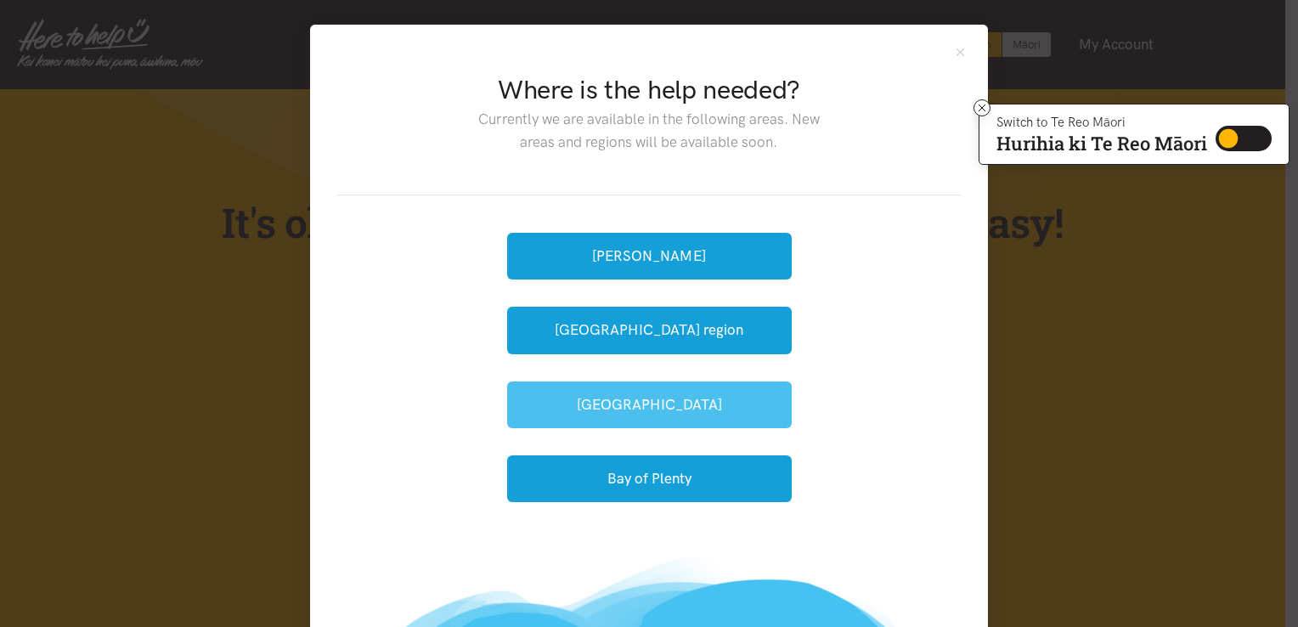
click at [675, 410] on button "[GEOGRAPHIC_DATA]" at bounding box center [649, 405] width 285 height 47
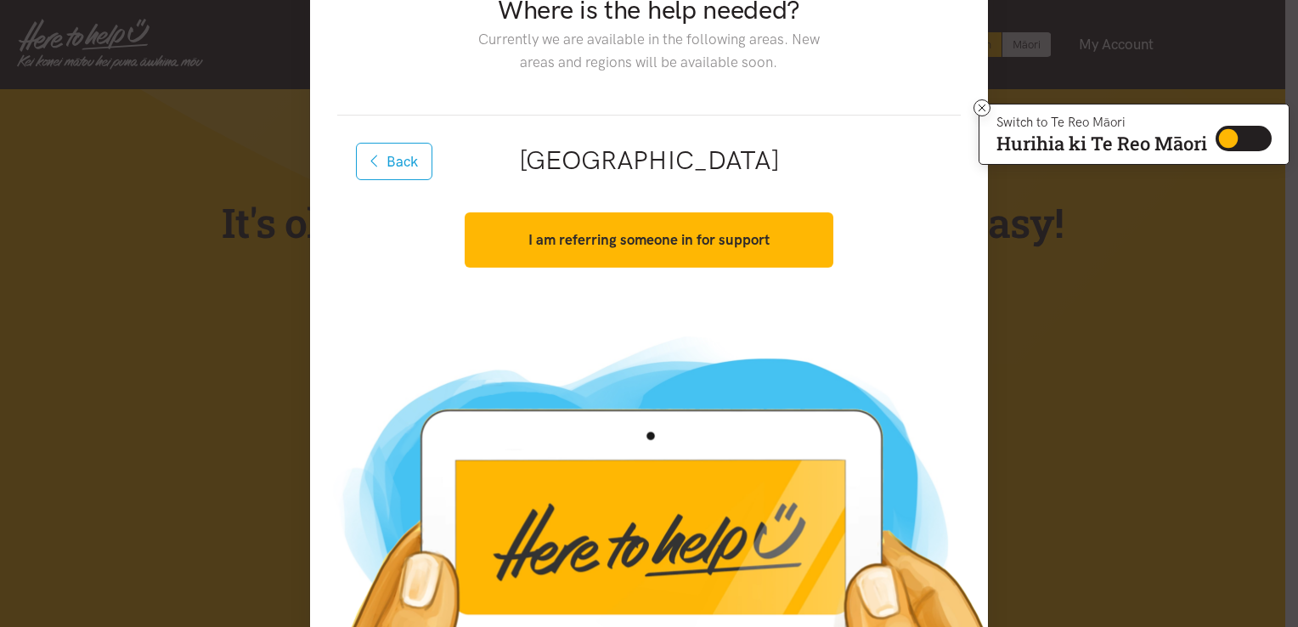
scroll to position [47, 0]
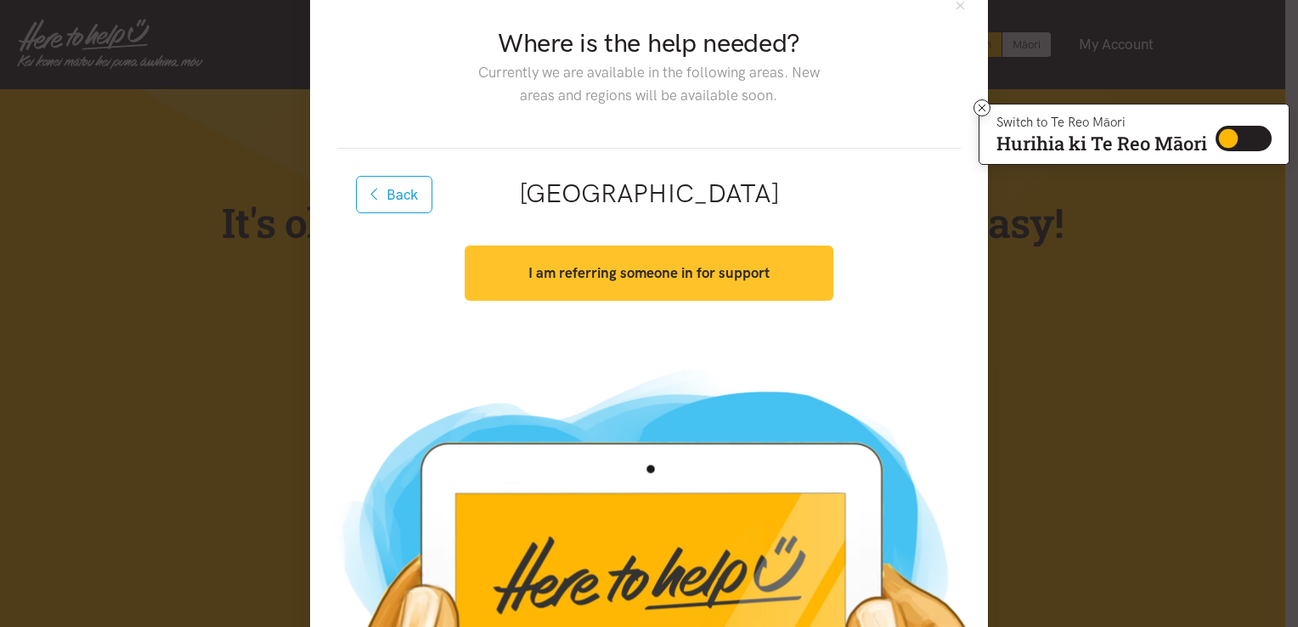
click at [635, 269] on strong "I am referring someone in for support" at bounding box center [649, 272] width 241 height 17
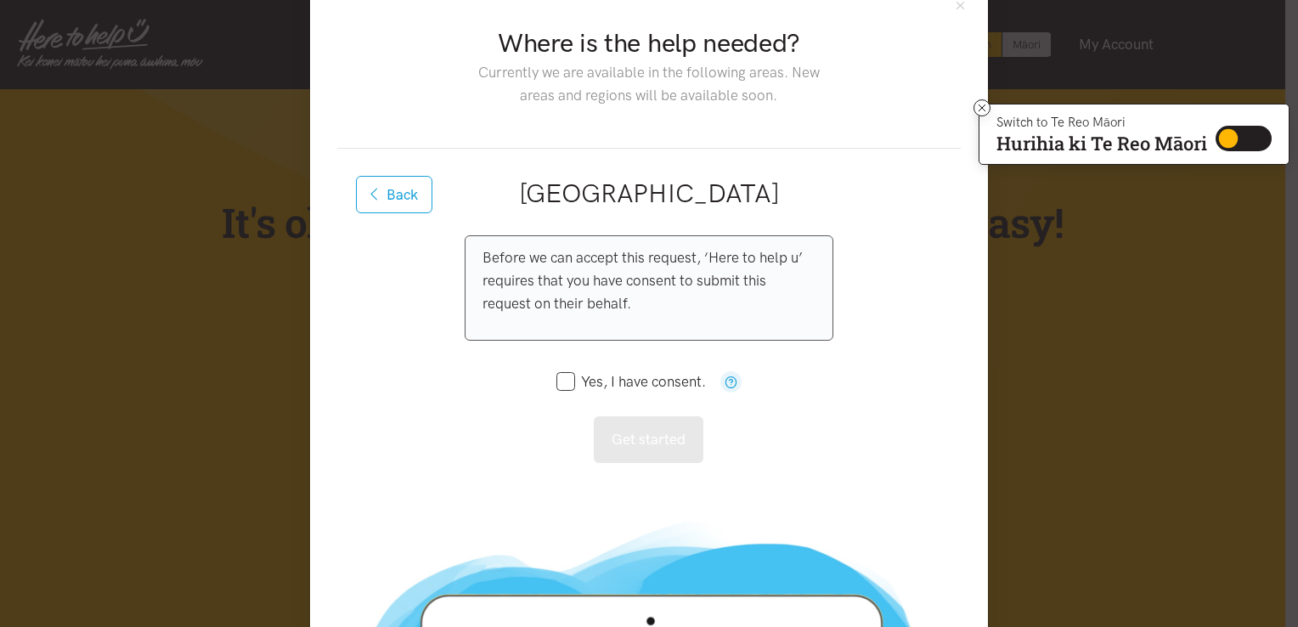
click at [559, 376] on input "Yes, I have consent." at bounding box center [632, 382] width 150 height 14
checkbox input "true"
click at [642, 437] on button "Get started" at bounding box center [649, 439] width 110 height 47
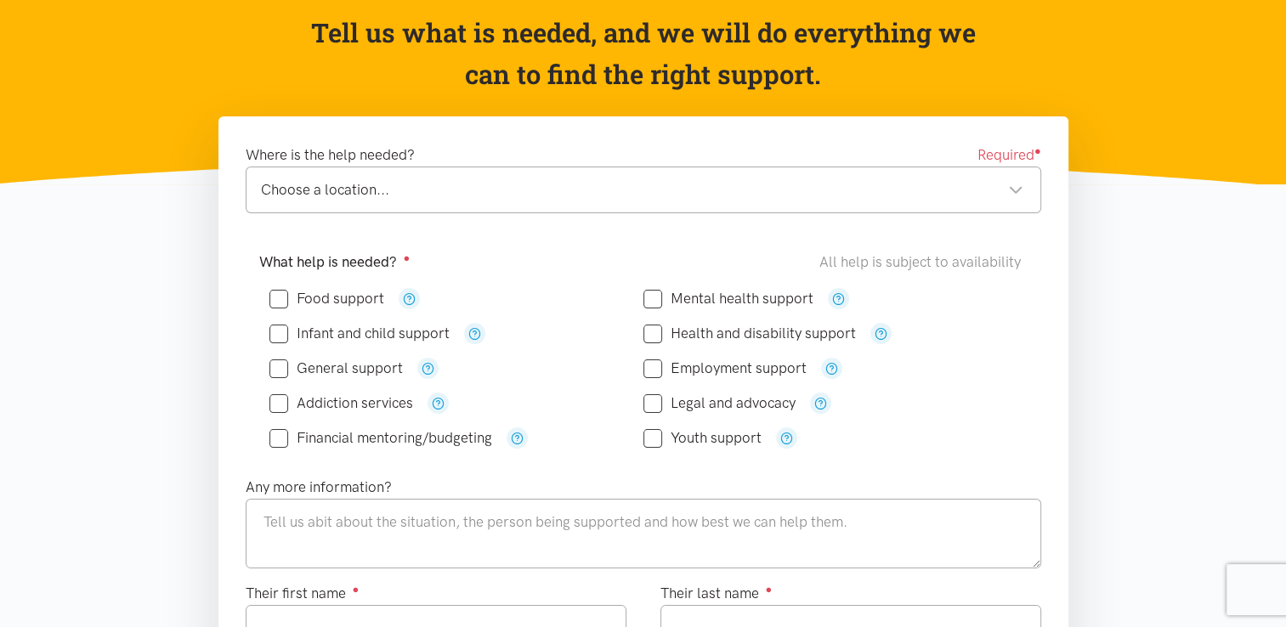
scroll to position [173, 0]
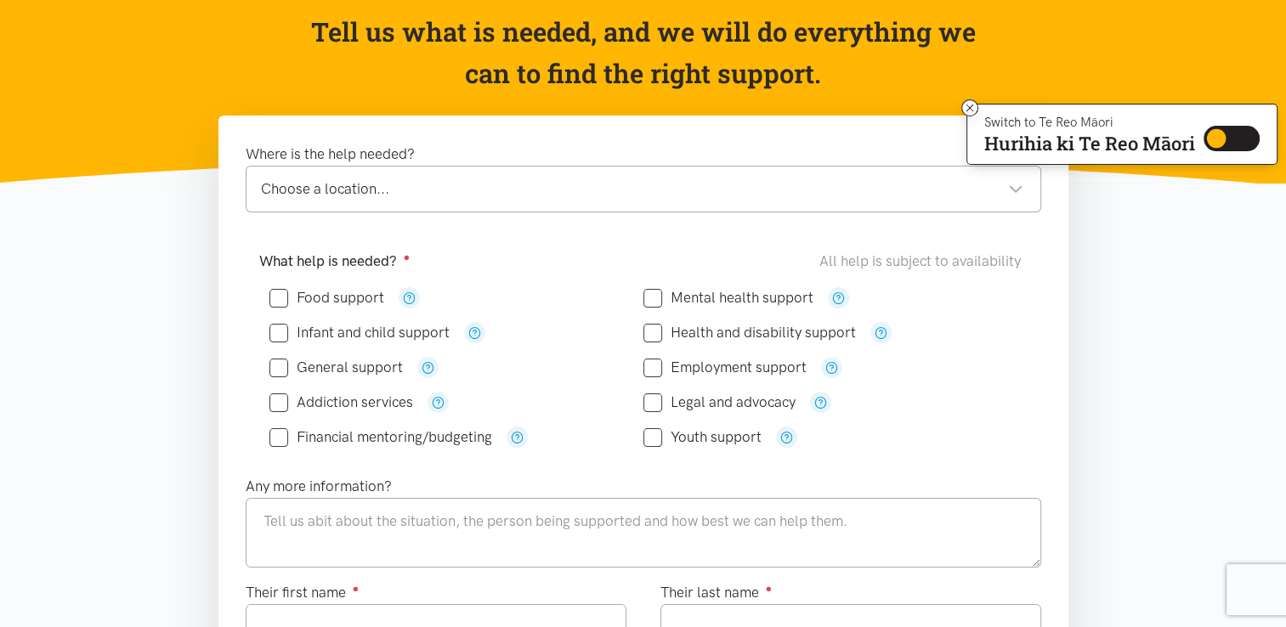
click at [278, 294] on input "Food support" at bounding box center [326, 298] width 115 height 14
checkbox input "true"
click at [280, 433] on input "Financial mentoring/budgeting" at bounding box center [380, 437] width 223 height 14
checkbox input "true"
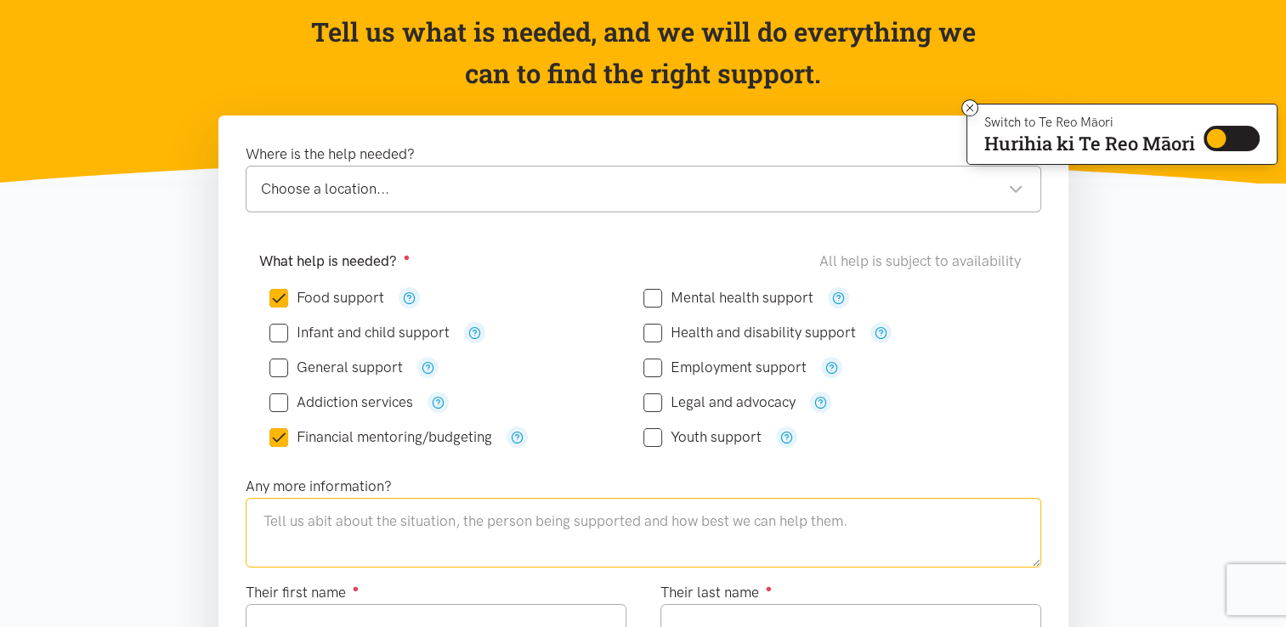
click at [420, 527] on textarea at bounding box center [643, 533] width 795 height 70
type textarea "T"
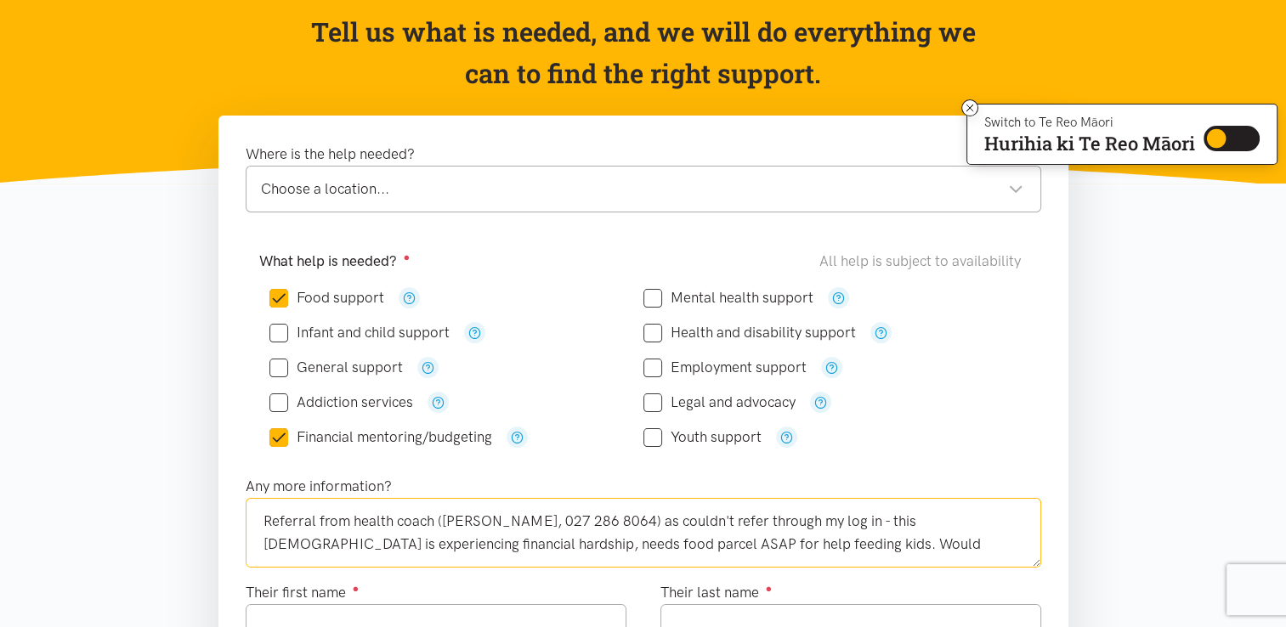
click at [326, 546] on textarea "Referral from health coach (Annie, 027 286 8064) as couldn't refer through my l…" at bounding box center [643, 533] width 795 height 70
click at [772, 543] on textarea "Referral from health coach (Annie, 027 286 8064) as couldn't refer through my l…" at bounding box center [643, 533] width 795 height 70
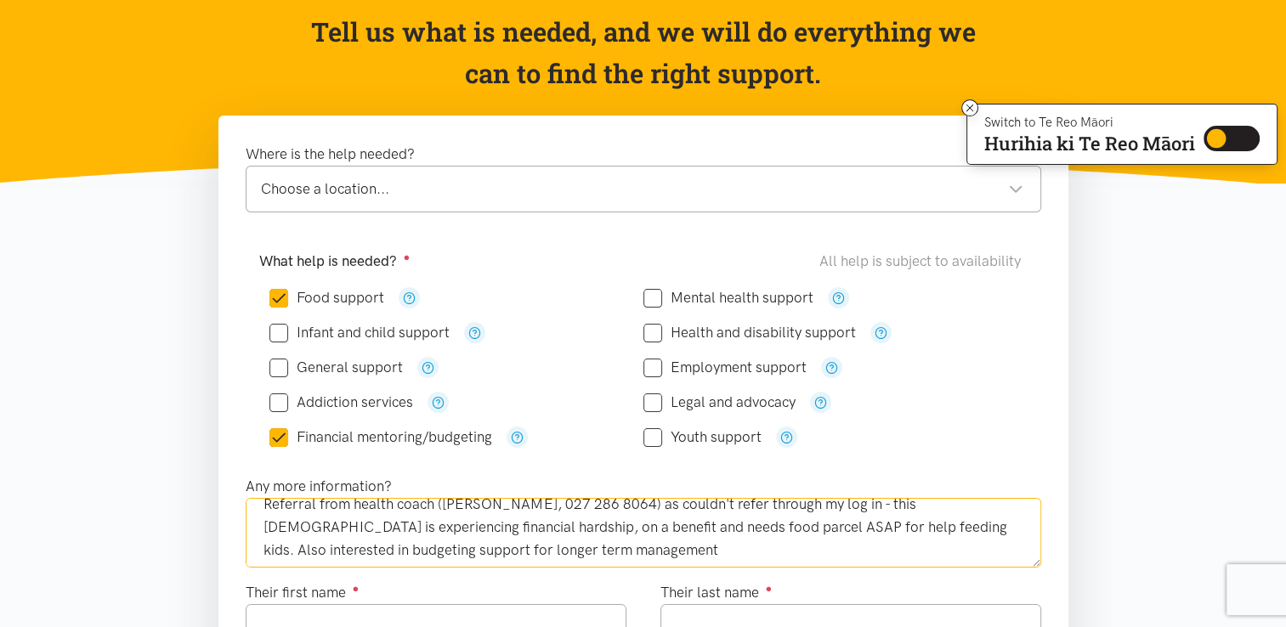
scroll to position [23, 0]
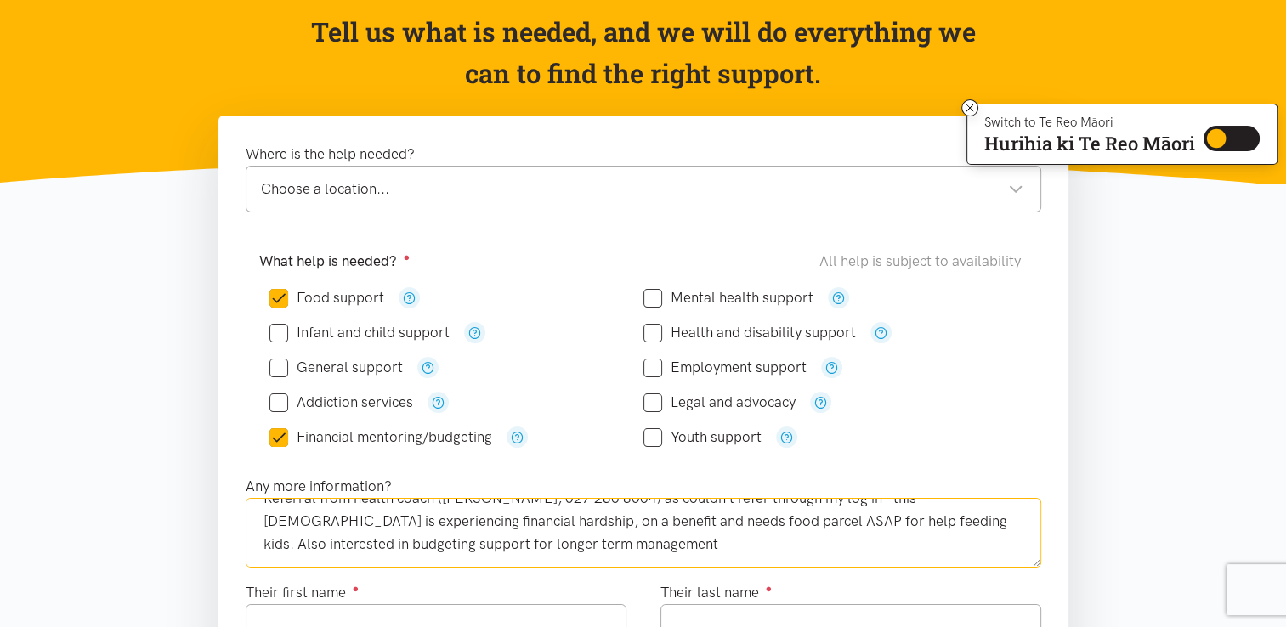
click at [519, 551] on textarea "Referral from health coach (Annie, 027 286 8064) as couldn't refer through my l…" at bounding box center [643, 533] width 795 height 70
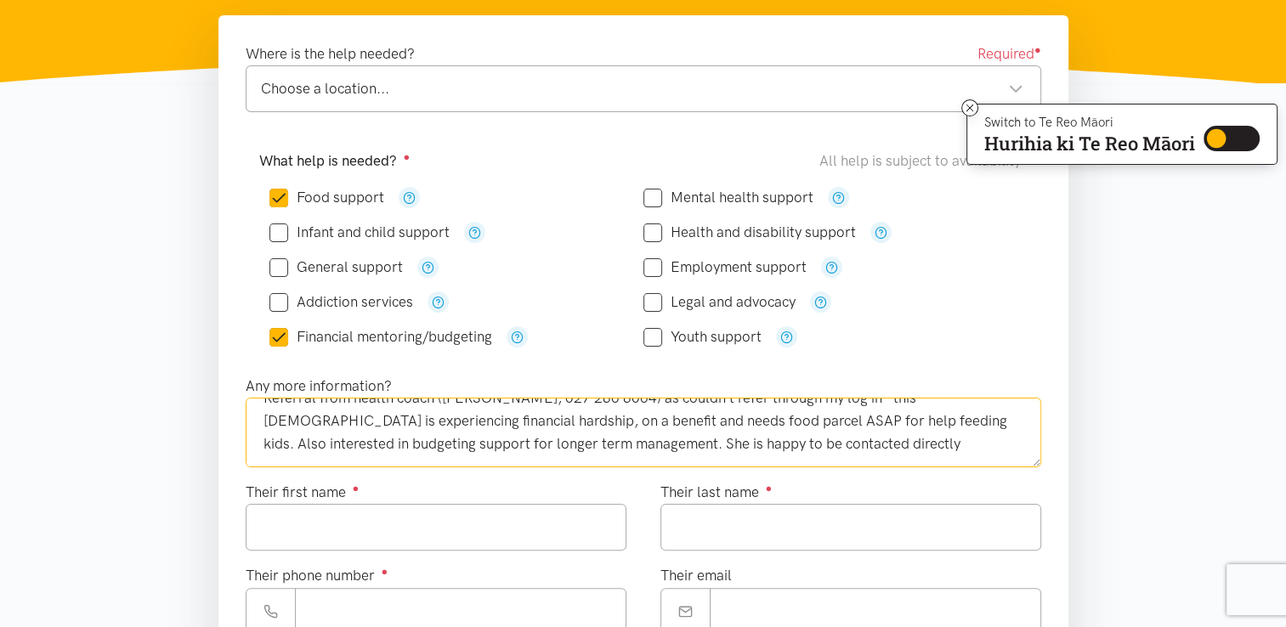
type textarea "Referral from health coach (Annie, 027 286 8064) as couldn't refer through my l…"
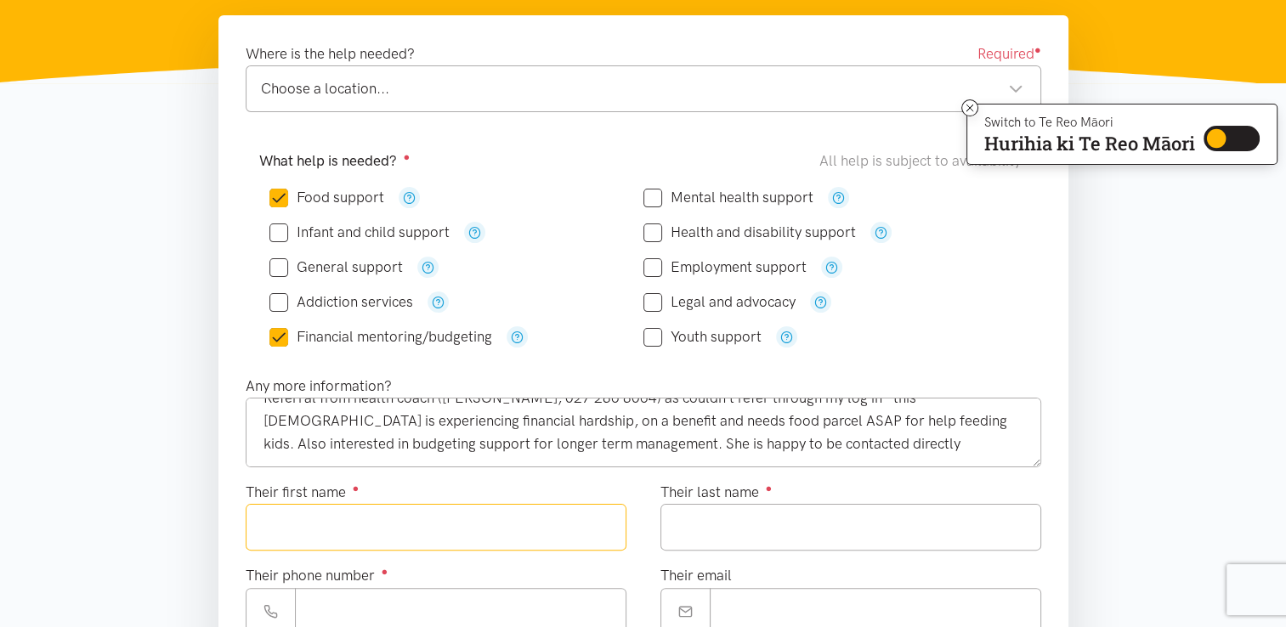
click at [520, 533] on input "Their first name ●" at bounding box center [436, 527] width 381 height 47
type input "*****"
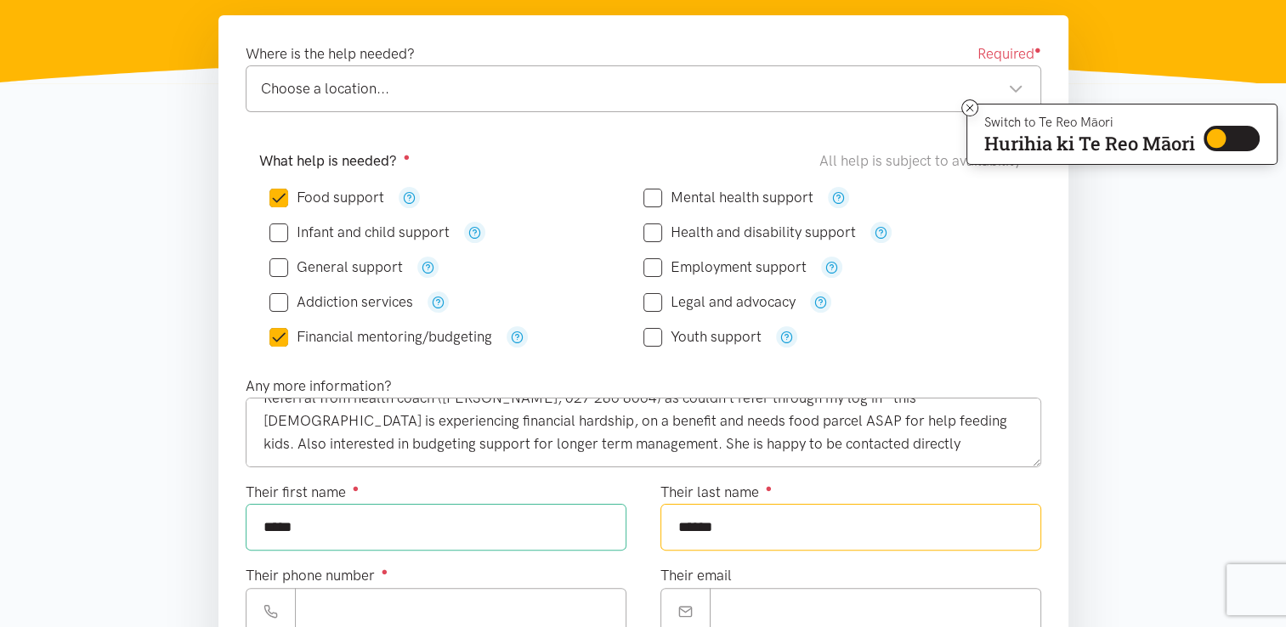
type input "******"
click at [540, 607] on input "Their phone number ●" at bounding box center [460, 611] width 331 height 47
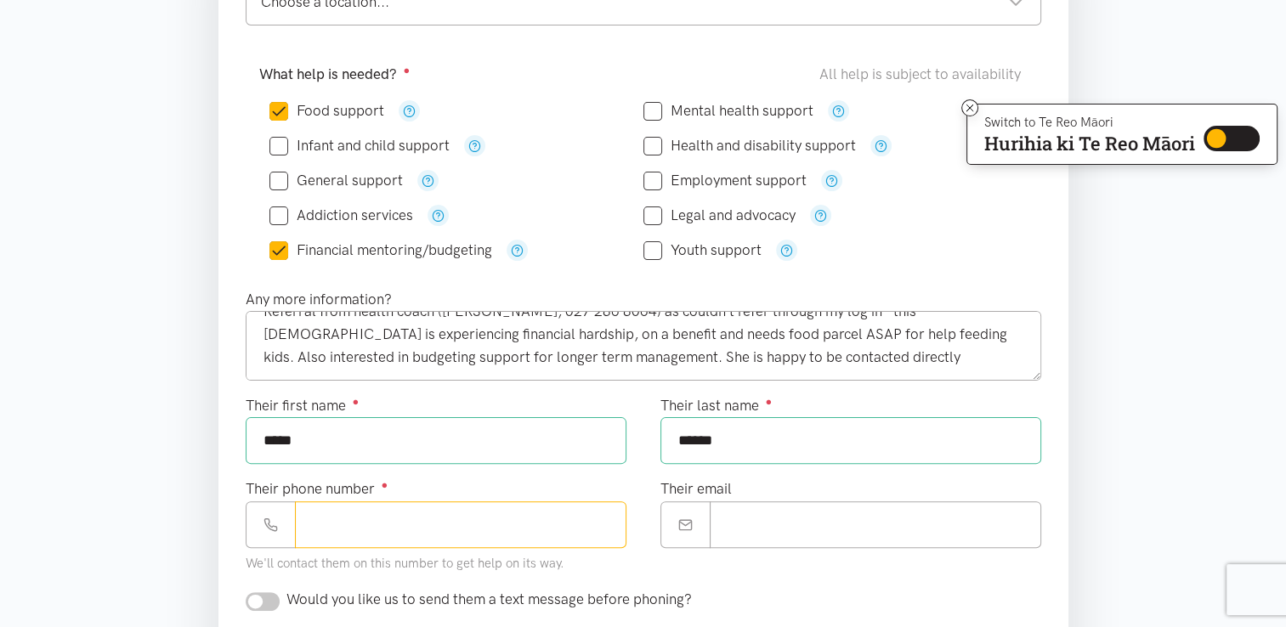
scroll to position [360, 0]
type input "**********"
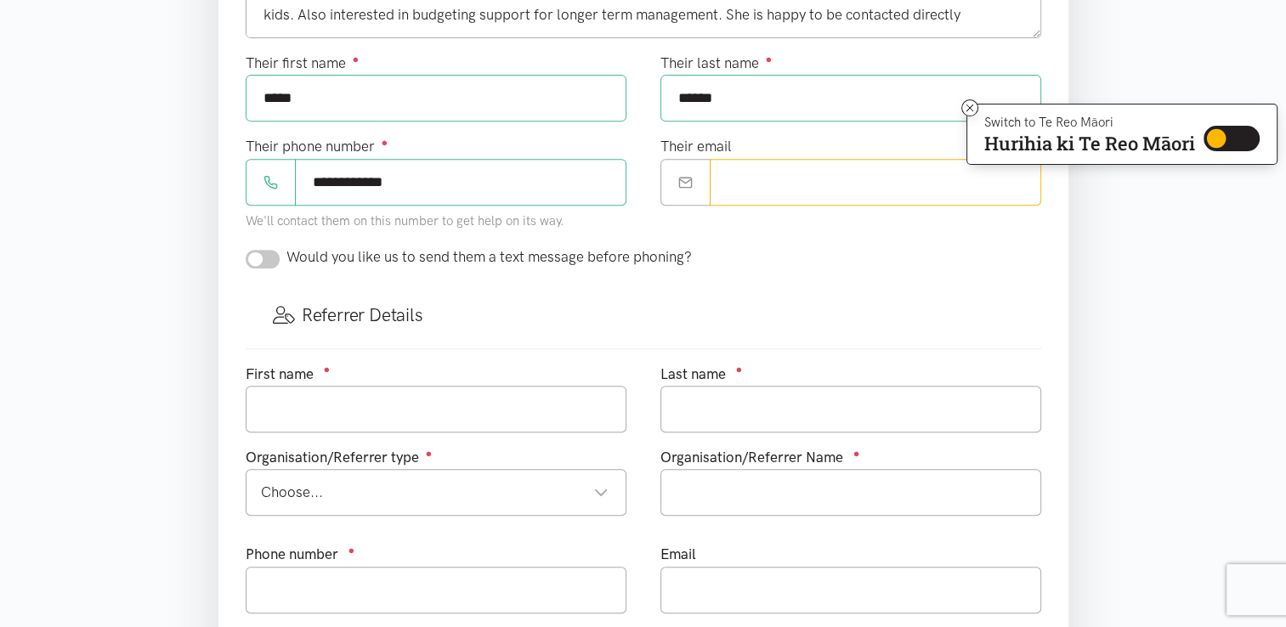
scroll to position [794, 0]
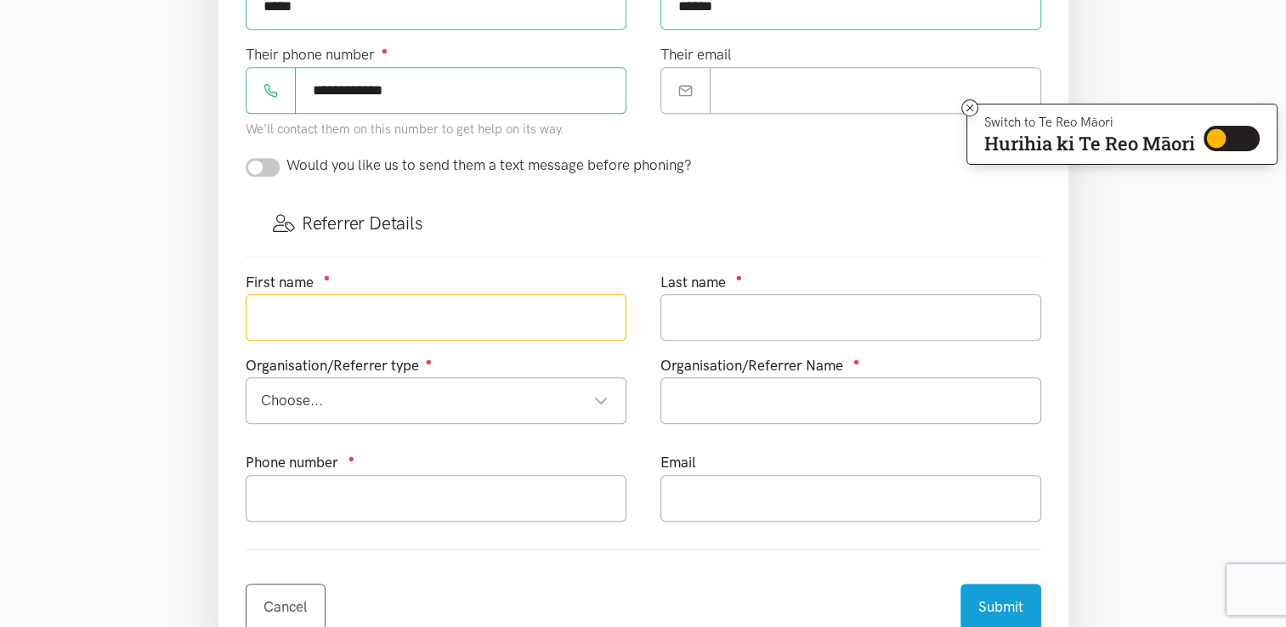
click at [444, 319] on input "text" at bounding box center [436, 317] width 381 height 47
type input "Annie"
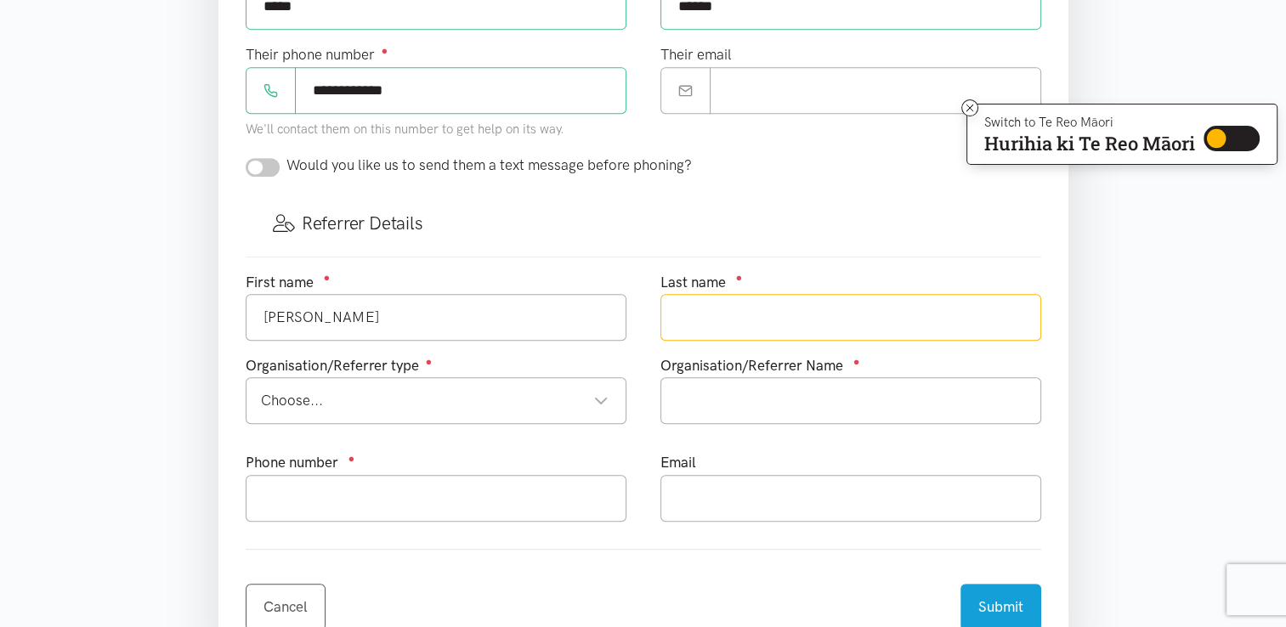
click at [680, 318] on input "text" at bounding box center [850, 317] width 381 height 47
click at [591, 410] on div "Choose... Choose..." at bounding box center [436, 400] width 381 height 47
type input "Skivington"
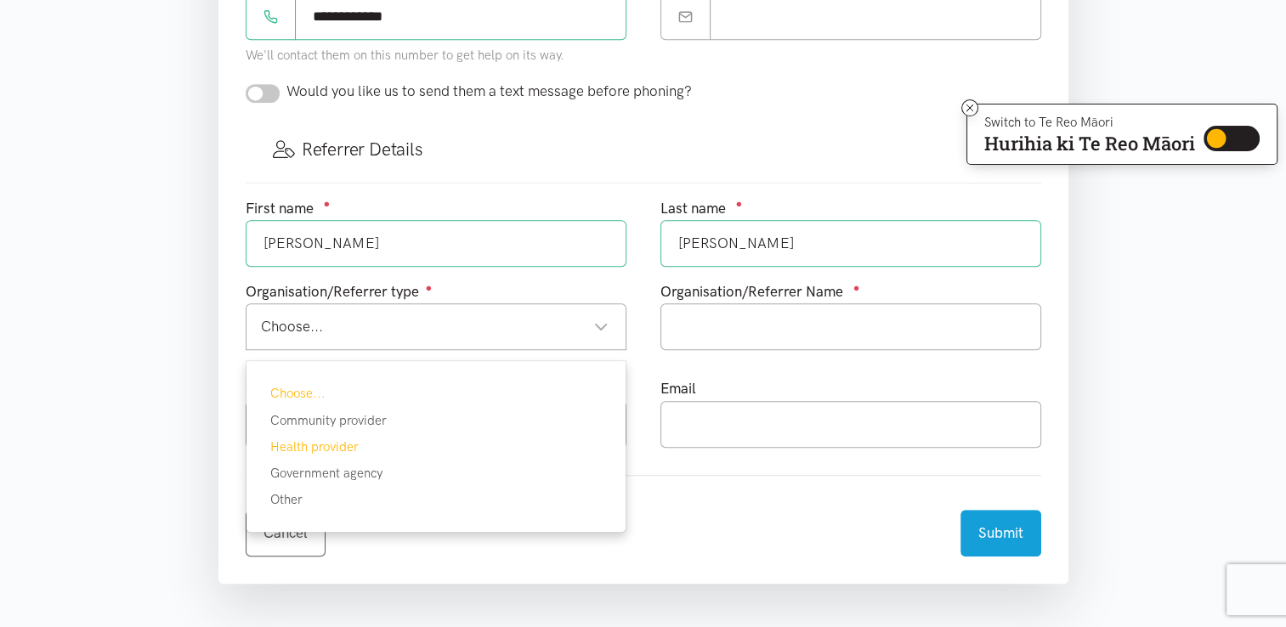
scroll to position [869, 0]
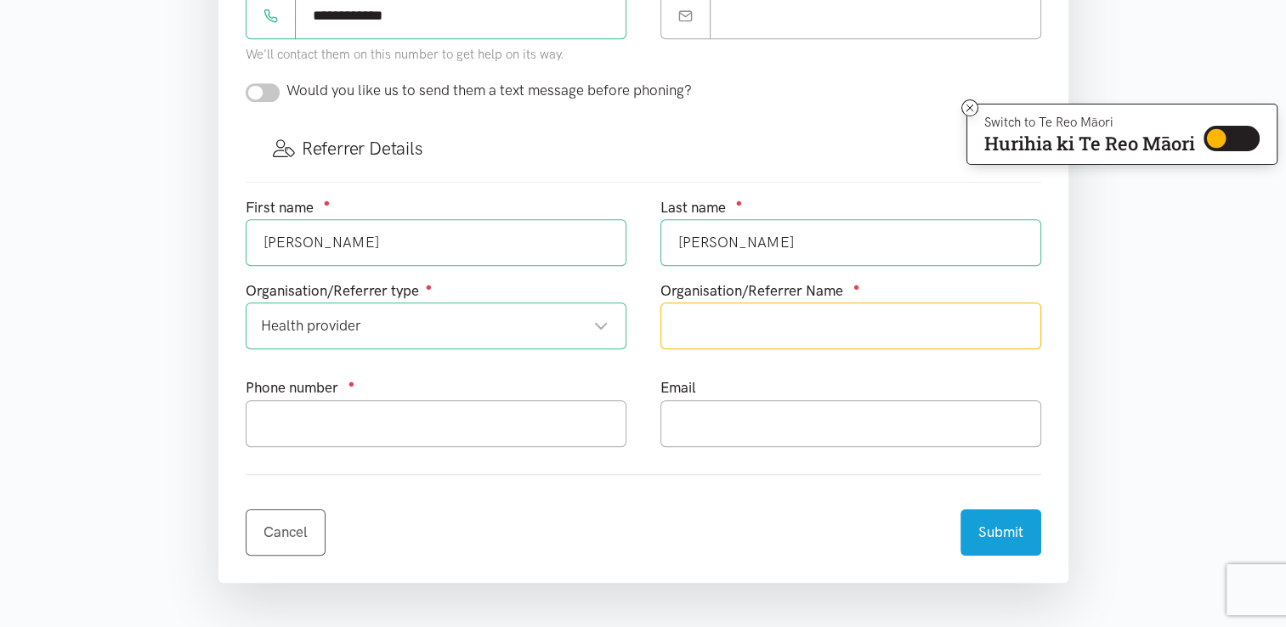
click at [805, 325] on input "text" at bounding box center [850, 325] width 381 height 47
type input "Western BOP Primary Health Organisation"
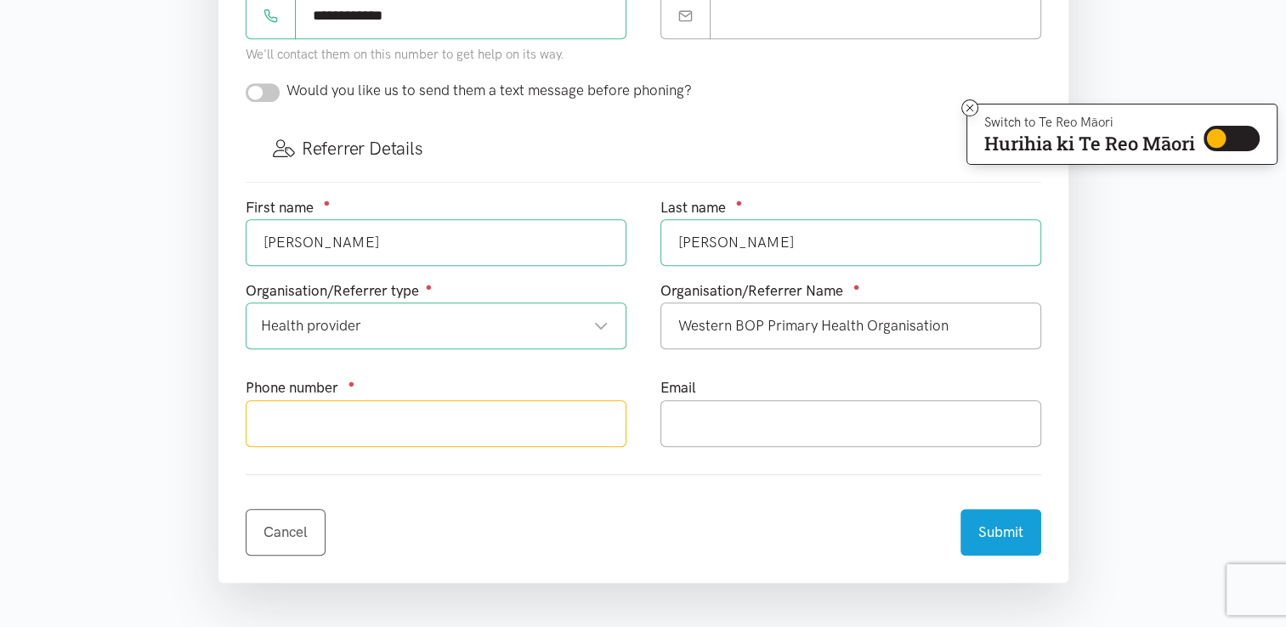
click at [602, 431] on input "text" at bounding box center [436, 423] width 381 height 47
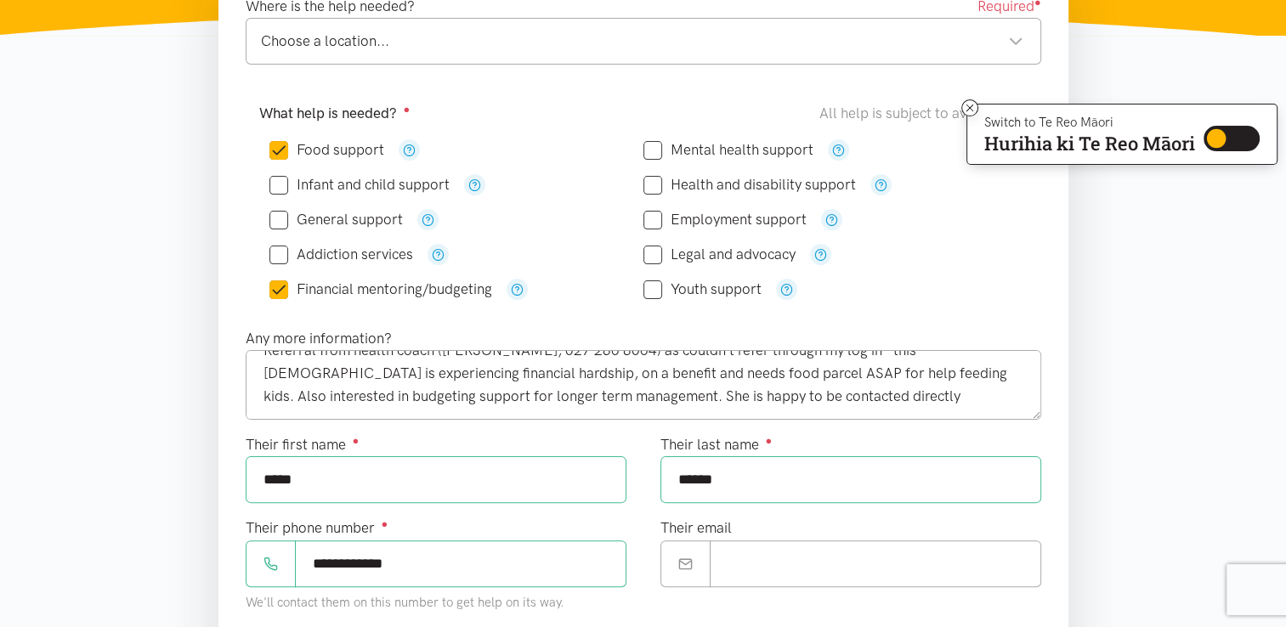
scroll to position [342, 0]
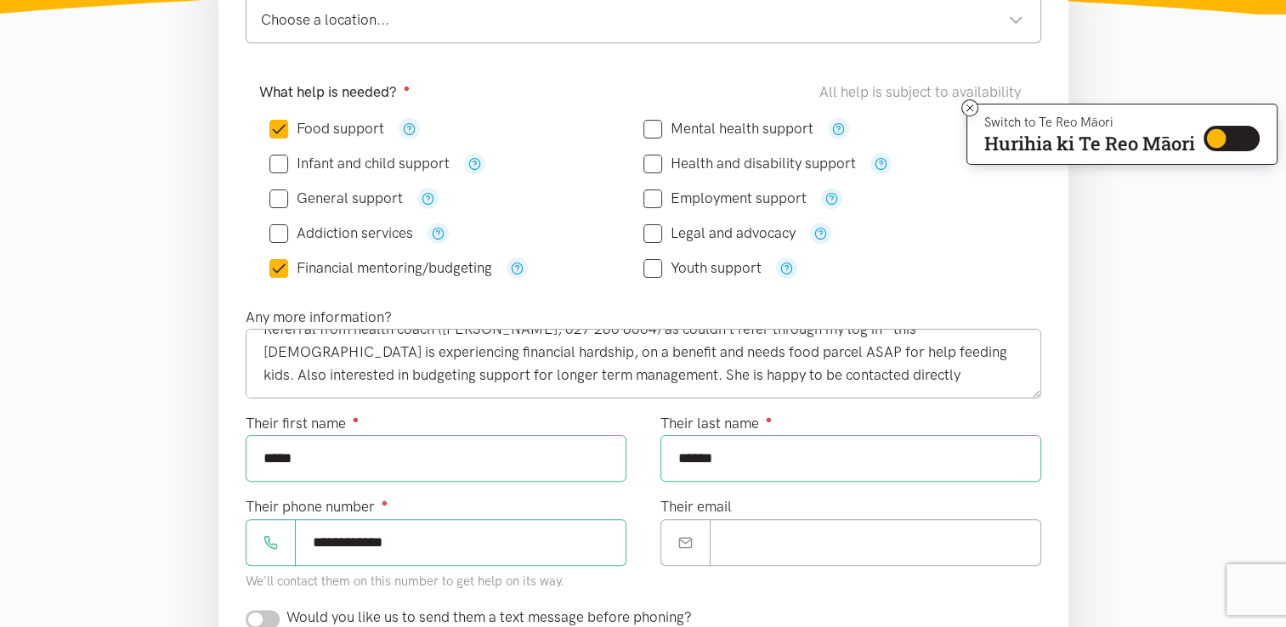
type input "027 286 8064"
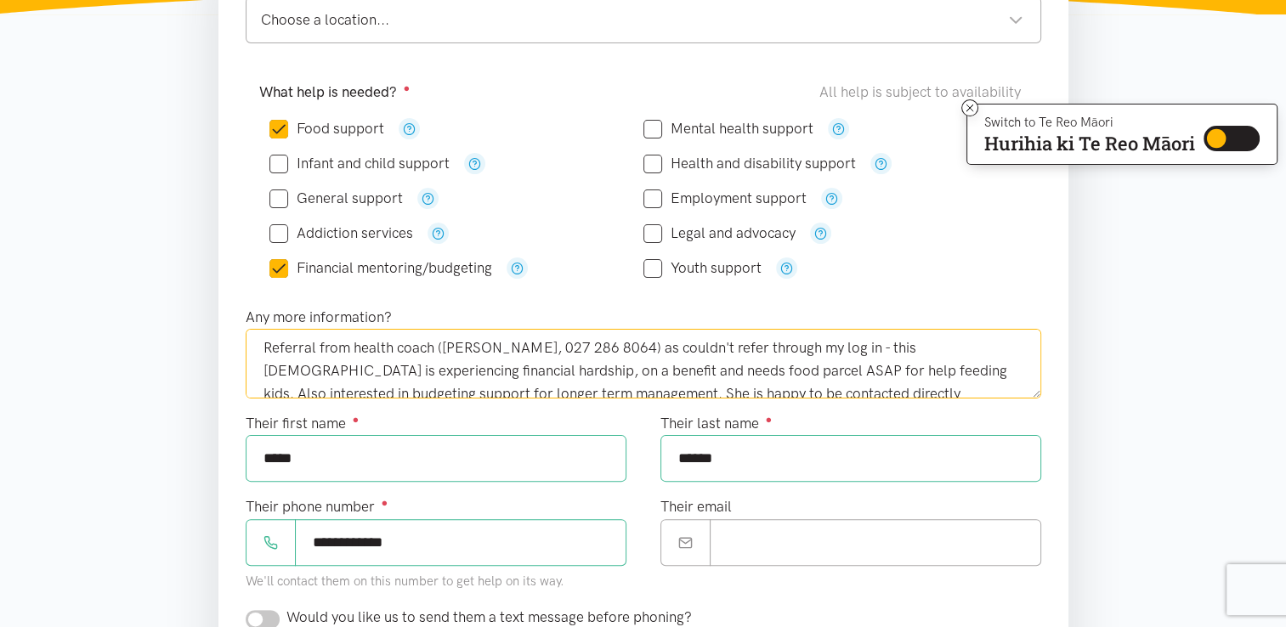
scroll to position [0, 0]
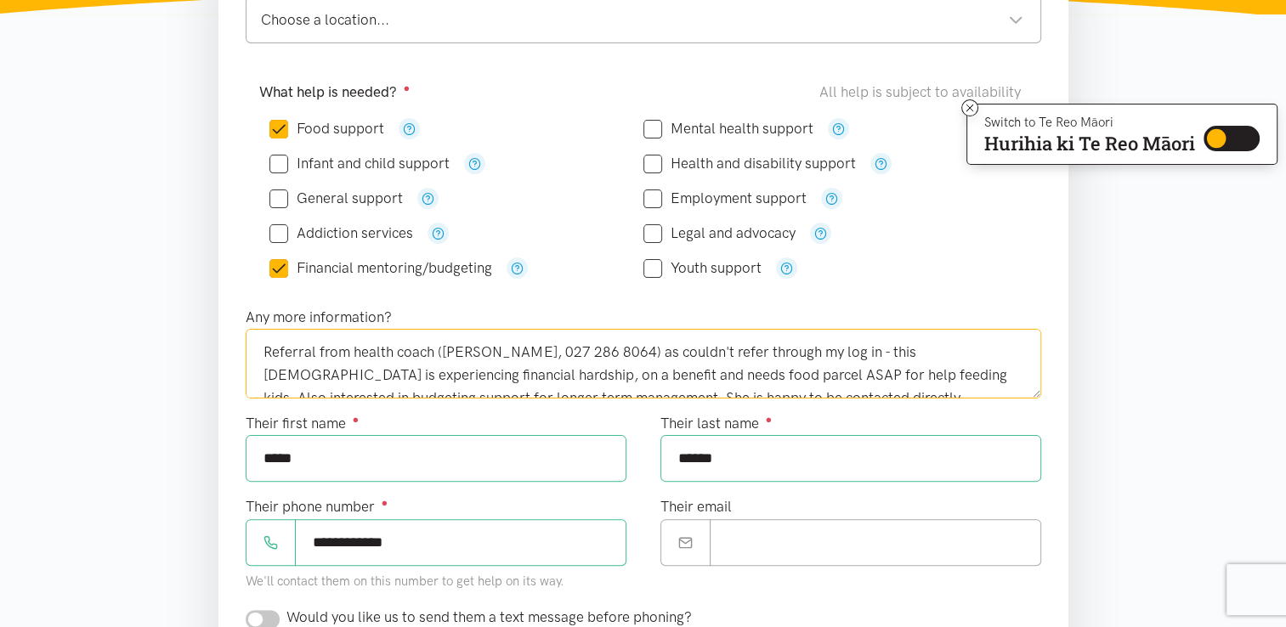
click at [578, 350] on textarea "Referral from health coach (Annie, 027 286 8064) as couldn't refer through my l…" at bounding box center [643, 364] width 795 height 70
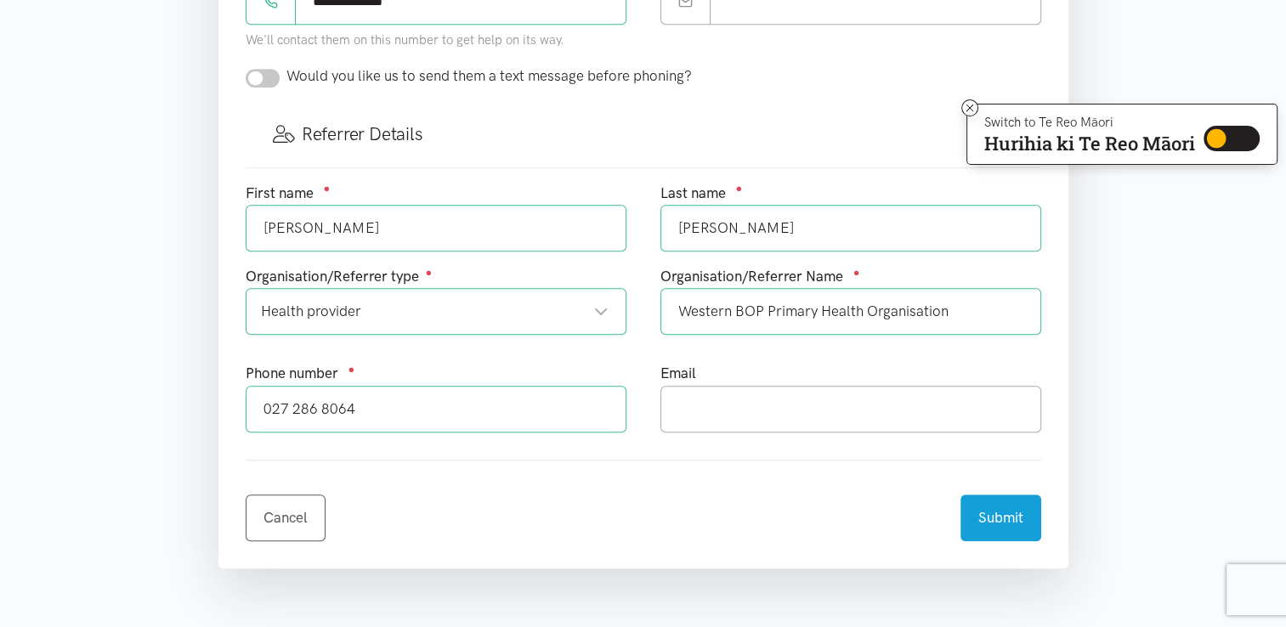
scroll to position [887, 0]
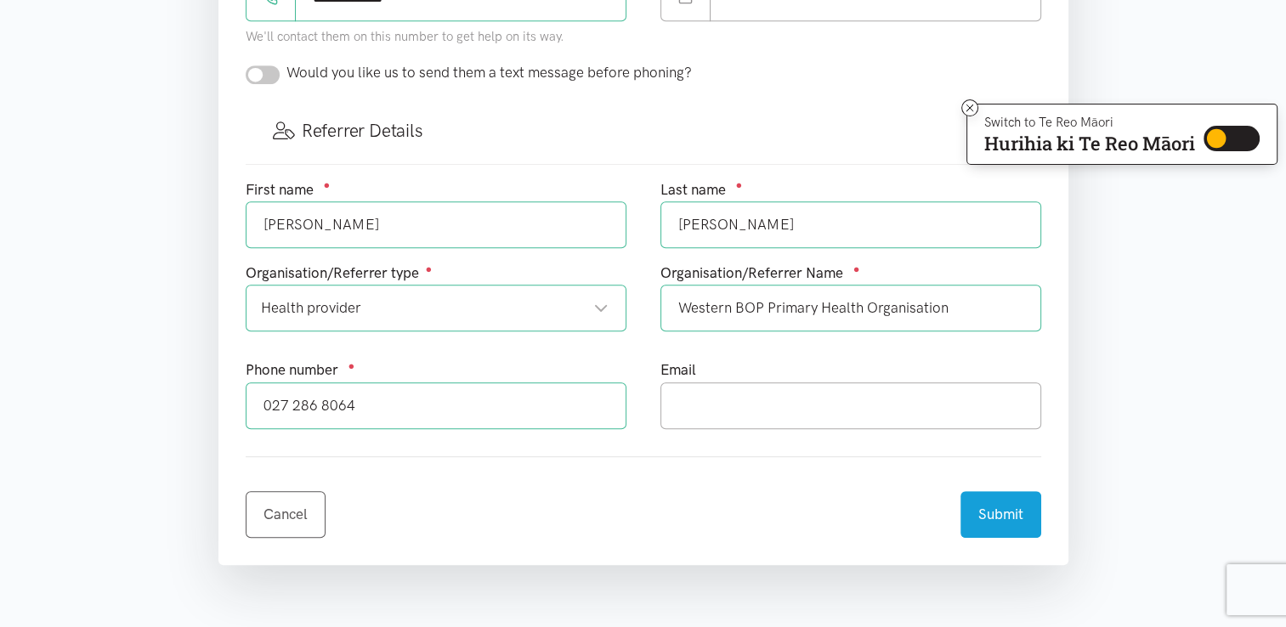
type textarea "Referral from health coach as couldn't refer through my log in - this lady is e…"
click at [756, 411] on input "text" at bounding box center [850, 405] width 381 height 47
type input "annie.skivington@wboppho.org.nz"
click at [995, 508] on button "Submit" at bounding box center [1000, 512] width 81 height 47
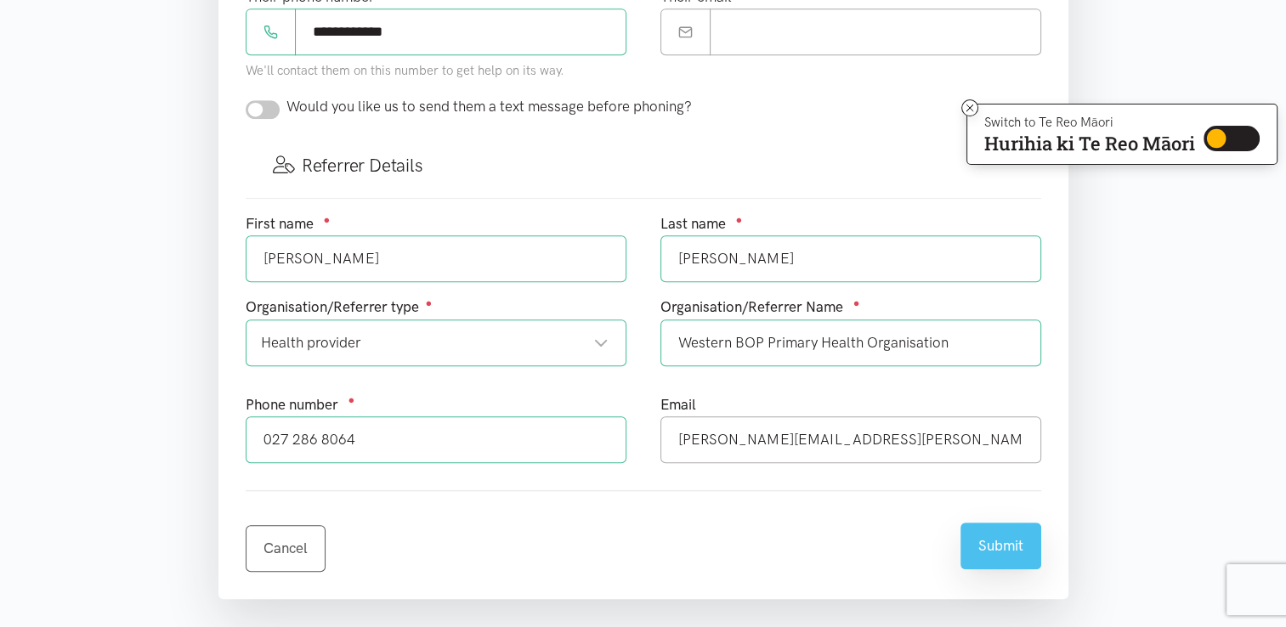
click at [992, 536] on button "Submit" at bounding box center [1000, 546] width 81 height 47
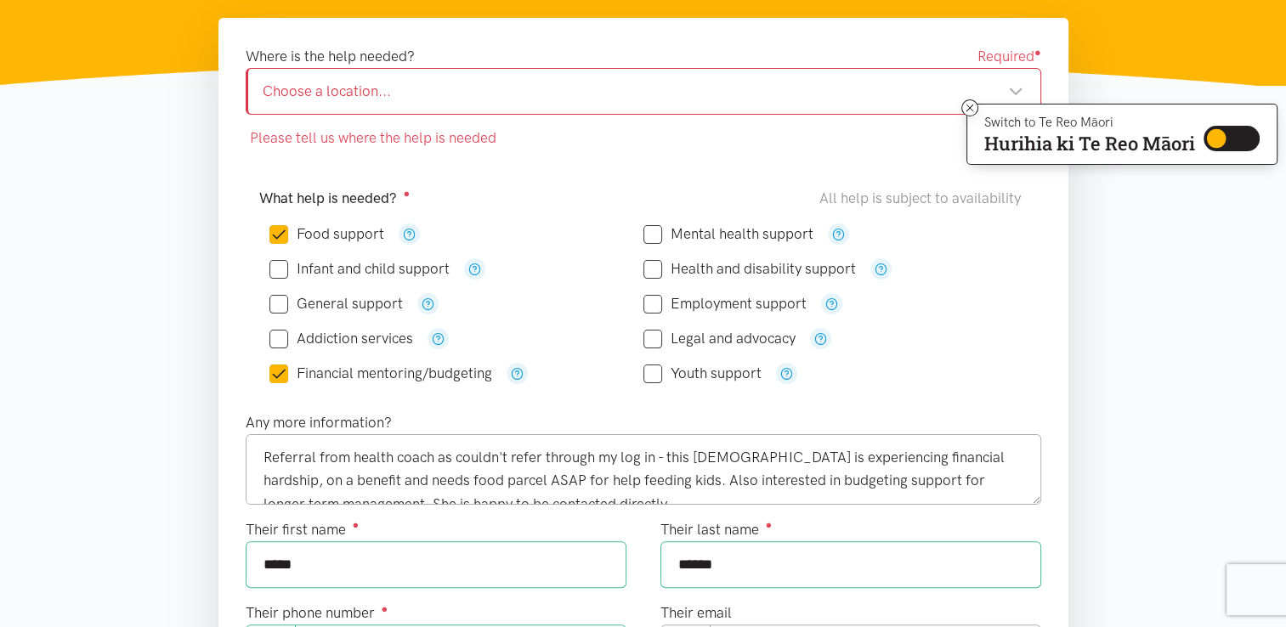
scroll to position [0, 0]
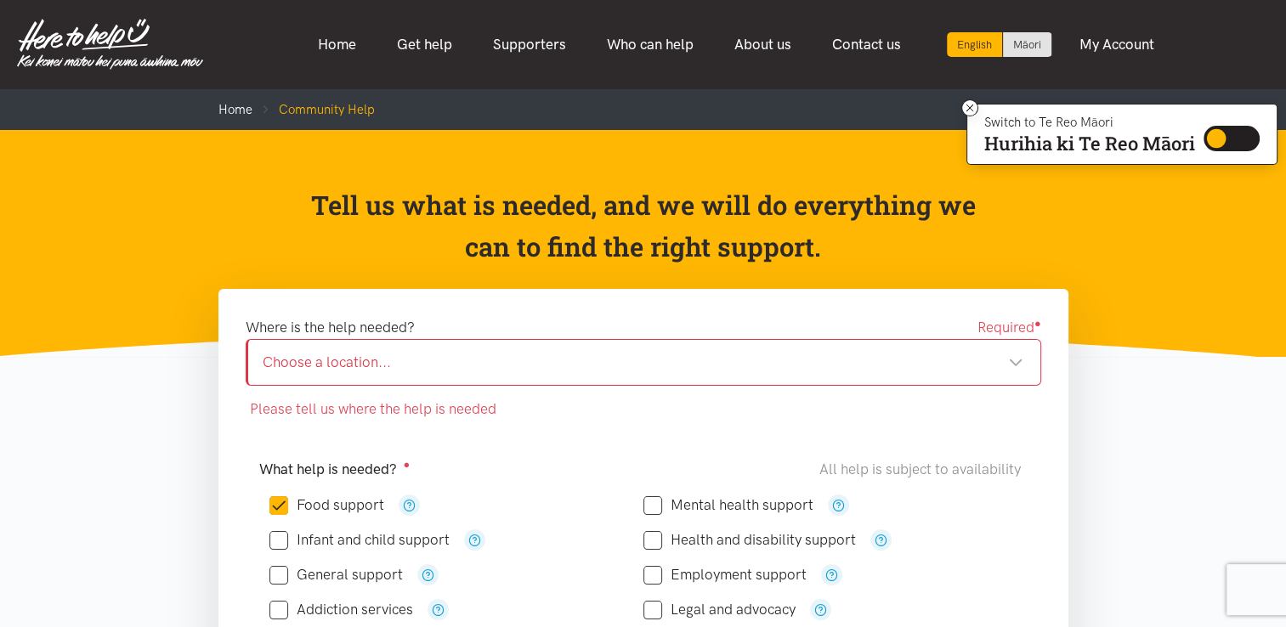
click at [1006, 363] on div "Choose a location..." at bounding box center [643, 362] width 760 height 23
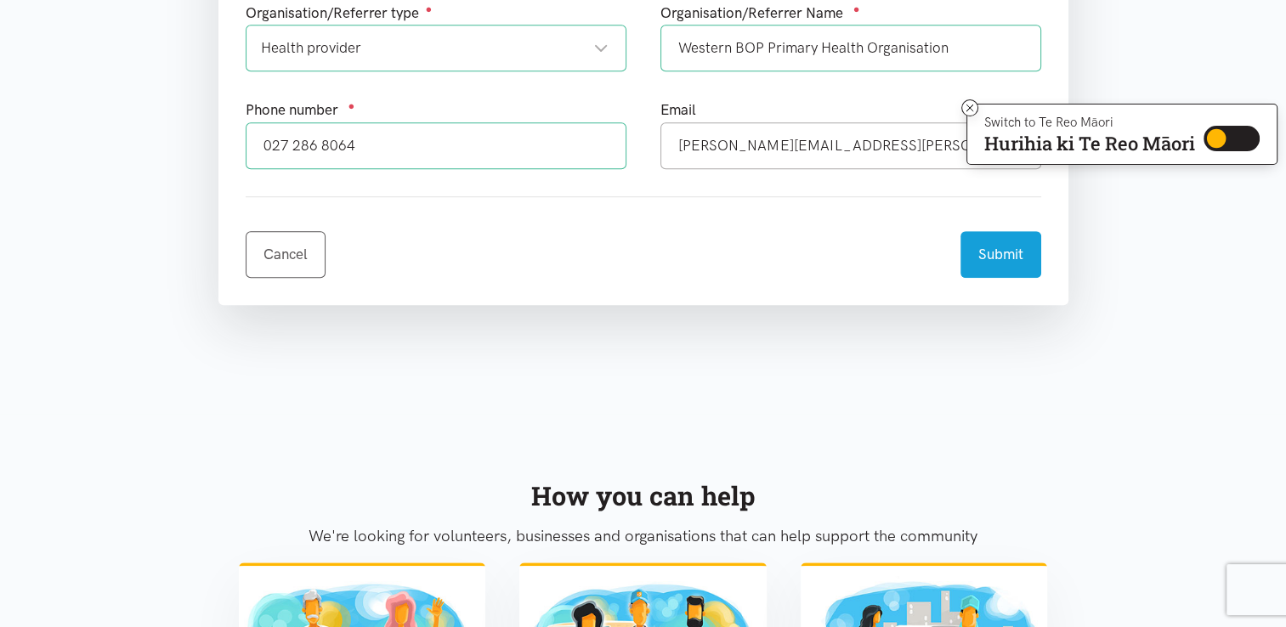
scroll to position [1154, 0]
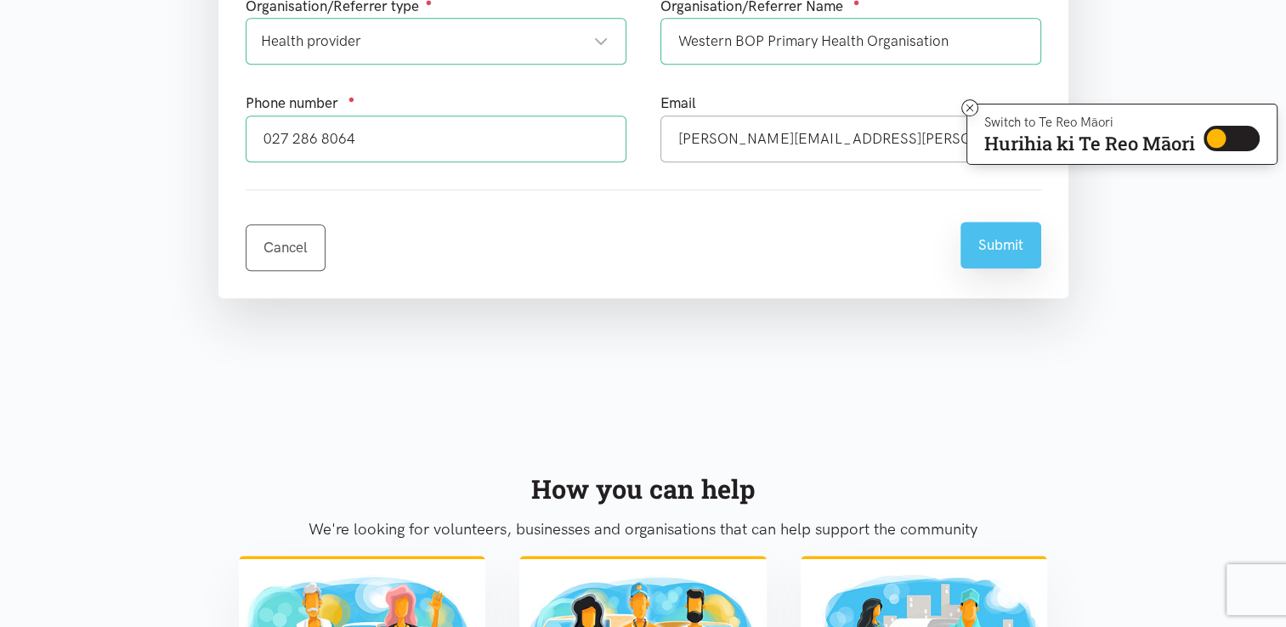
click at [996, 237] on button "Submit" at bounding box center [1000, 245] width 81 height 47
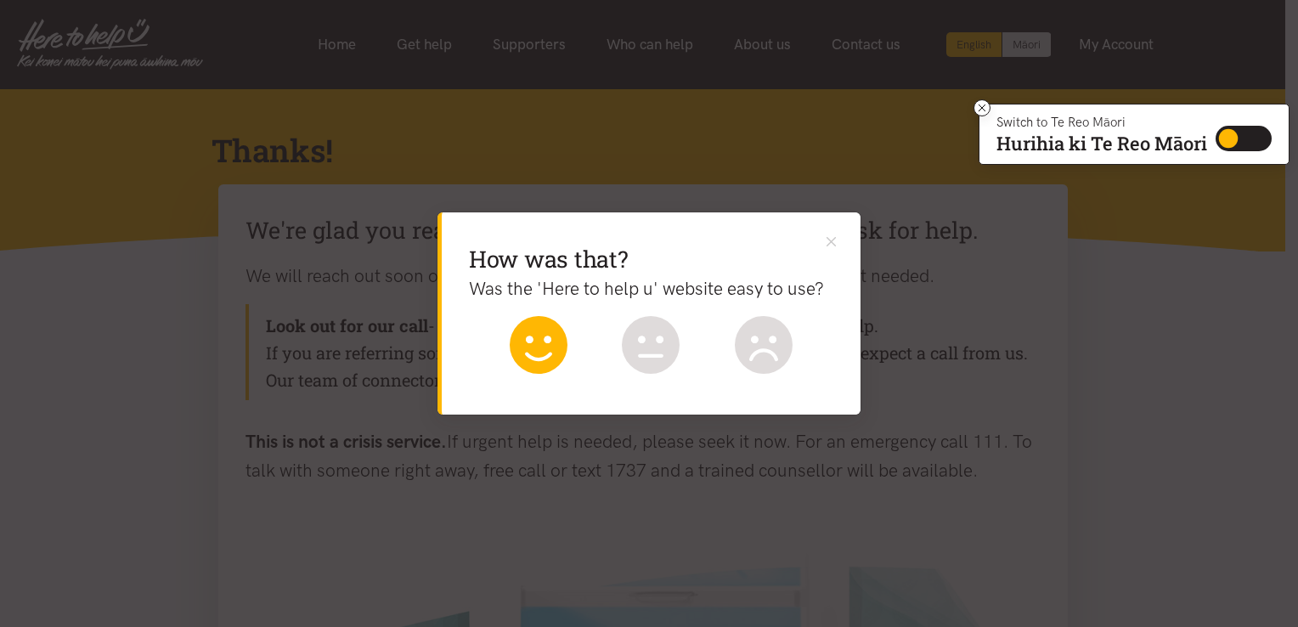
click at [530, 344] on icon at bounding box center [539, 345] width 58 height 58
